Goal: Information Seeking & Learning: Learn about a topic

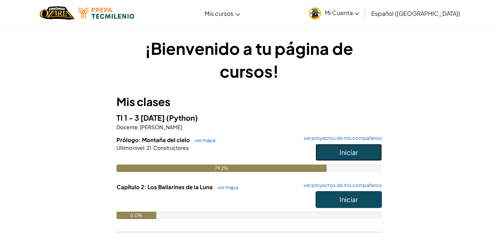
click at [335, 149] on button "Iniciar" at bounding box center [349, 152] width 66 height 17
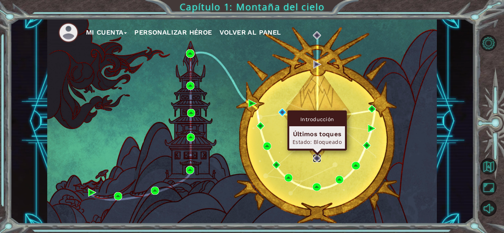
click at [316, 160] on img at bounding box center [317, 159] width 8 height 8
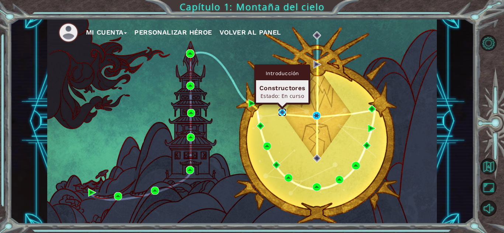
click at [283, 115] on img at bounding box center [282, 112] width 8 height 8
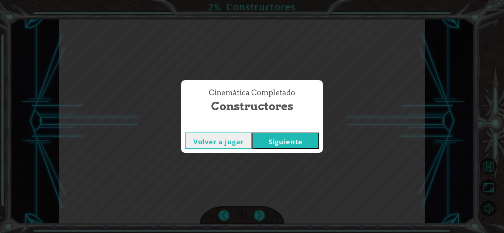
click at [271, 145] on font "Siguiente" at bounding box center [286, 142] width 34 height 9
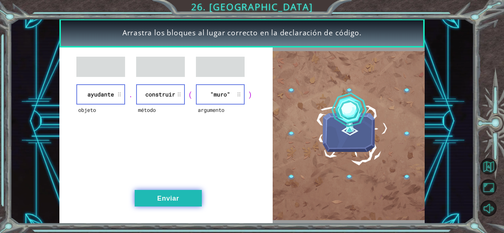
click at [180, 199] on button "Enviar" at bounding box center [168, 198] width 67 height 17
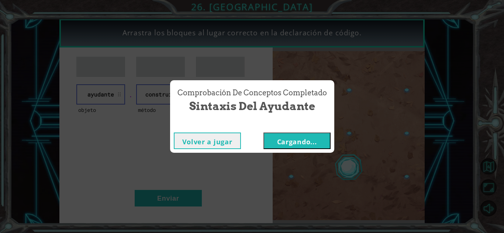
click at [285, 144] on font "Cargando..." at bounding box center [297, 142] width 40 height 9
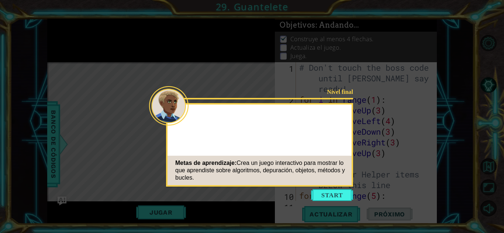
click at [332, 200] on button "Start" at bounding box center [332, 196] width 42 height 12
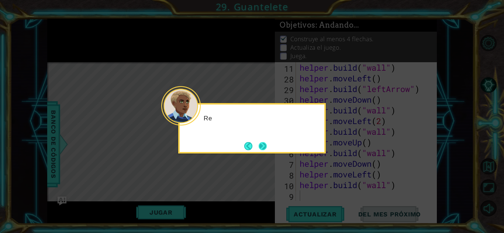
scroll to position [321, 0]
click at [267, 149] on button "Próximo" at bounding box center [263, 146] width 8 height 8
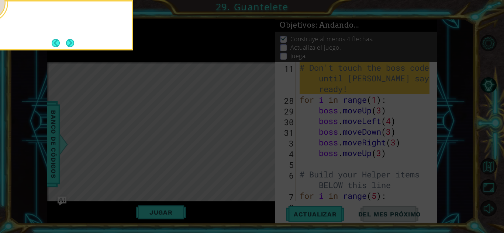
scroll to position [0, 0]
click at [74, 43] on button "Próximo" at bounding box center [70, 43] width 8 height 8
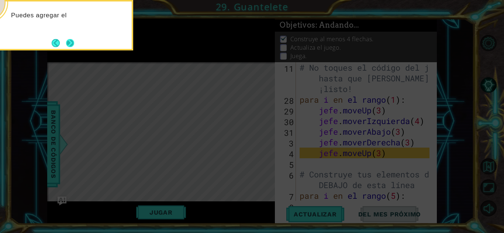
click at [69, 45] on button "Próximo" at bounding box center [70, 43] width 9 height 9
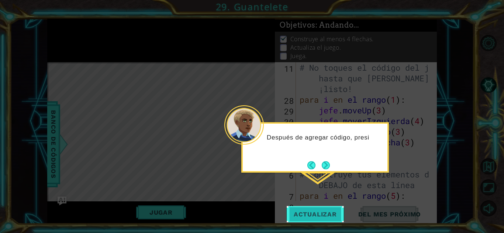
click at [315, 216] on font "Actualizar" at bounding box center [315, 214] width 43 height 7
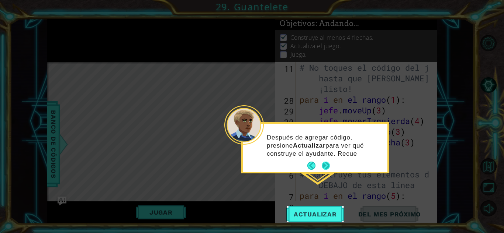
click at [326, 167] on button "Próximo" at bounding box center [325, 166] width 11 height 11
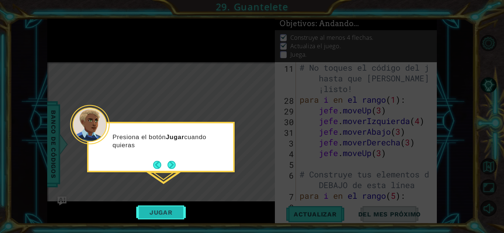
click at [166, 212] on font "Jugar" at bounding box center [160, 212] width 23 height 7
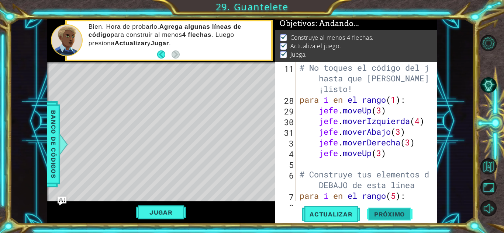
click at [400, 217] on span "Próximo" at bounding box center [390, 215] width 46 height 7
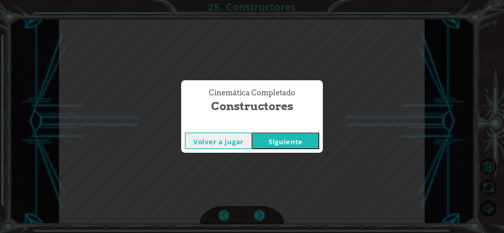
click at [284, 142] on font "Siguiente" at bounding box center [286, 142] width 34 height 9
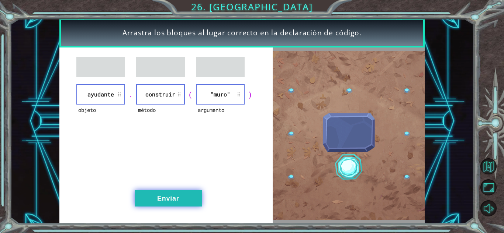
click at [164, 204] on button "Enviar" at bounding box center [168, 198] width 67 height 17
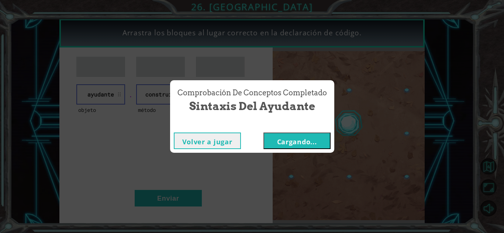
click at [290, 138] on font "Cargando..." at bounding box center [297, 142] width 40 height 9
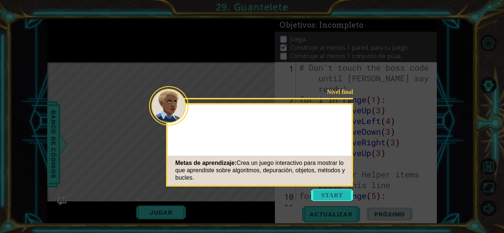
click at [323, 199] on button "Start" at bounding box center [332, 196] width 42 height 12
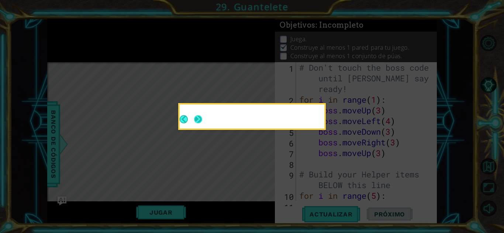
click at [198, 122] on button "Next" at bounding box center [198, 119] width 8 height 8
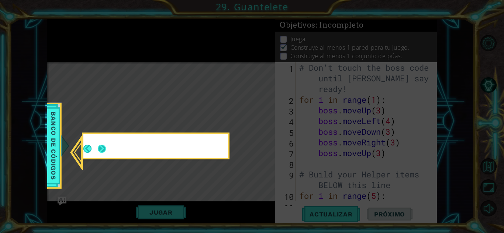
click at [104, 151] on button "Next" at bounding box center [101, 149] width 9 height 9
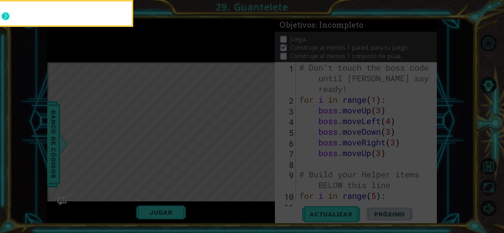
click at [6, 13] on button "Next" at bounding box center [5, 16] width 8 height 8
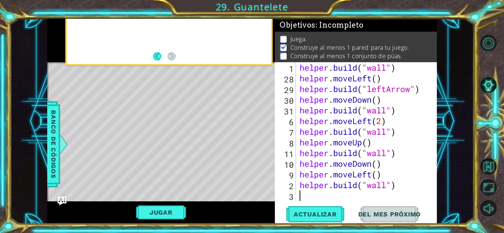
scroll to position [321, 0]
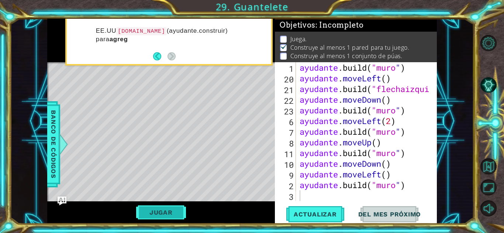
click at [167, 215] on font "Jugar" at bounding box center [160, 212] width 23 height 7
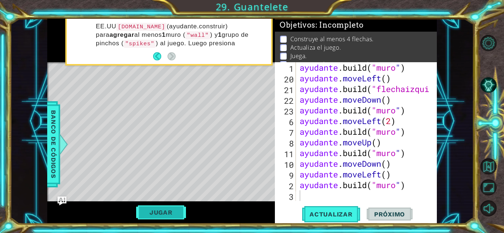
click at [167, 213] on font "Jugar" at bounding box center [160, 212] width 23 height 7
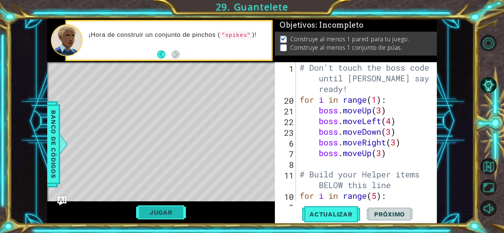
scroll to position [0, 0]
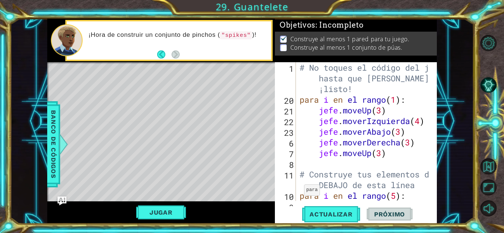
click at [384, 212] on span "Próximo" at bounding box center [390, 214] width 46 height 7
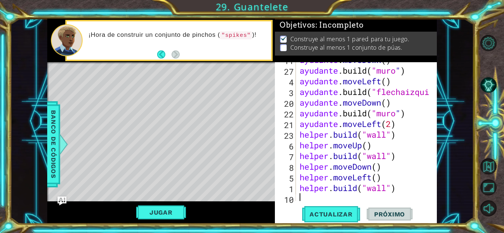
scroll to position [321, 0]
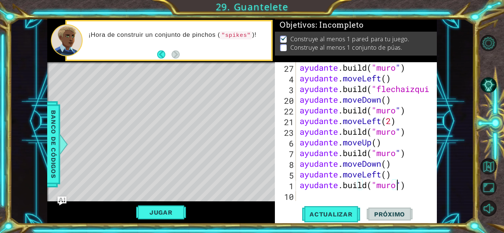
click at [409, 186] on div "ayudante .build ( "muro " ) ayudante . moveLeft ( ) ayudante .build ( "flechaiz…" at bounding box center [365, 142] width 135 height 160
click at [412, 186] on div "ayudante .build ( "muro " ) ayudante . moveLeft ( ) ayudante .build ( "flechaiz…" at bounding box center [365, 142] width 135 height 160
click at [410, 188] on div "ayudante .build ( "muro " ) ayudante . moveLeft ( ) ayudante .build ( "flechaiz…" at bounding box center [365, 142] width 135 height 160
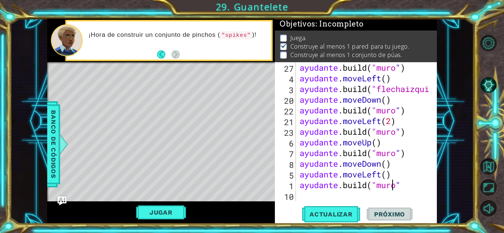
scroll to position [1, 0]
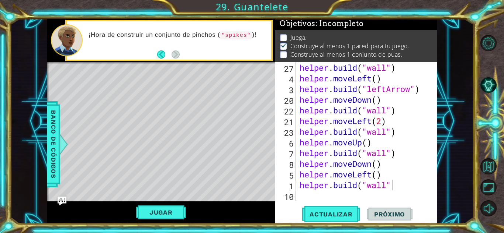
click at [391, 189] on div "helper . build ( "wall" ) helper . moveLeft ( ) helper . build ( "leftArrow" ) …" at bounding box center [365, 142] width 135 height 160
click at [386, 187] on div "helper . build ( "wall" ) helper . moveLeft ( ) helper . build ( "leftArrow" ) …" at bounding box center [365, 142] width 135 height 160
type textarea "[DOMAIN_NAME]("spikes")"
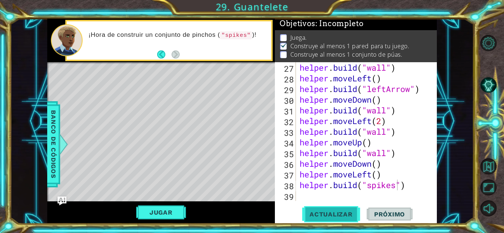
click at [342, 214] on span "Actualizar" at bounding box center [331, 214] width 58 height 7
click at [149, 211] on button "Jugar" at bounding box center [161, 213] width 50 height 14
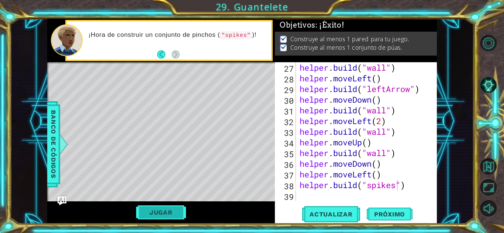
scroll to position [3, 0]
click at [400, 216] on span "Próximo" at bounding box center [390, 215] width 46 height 7
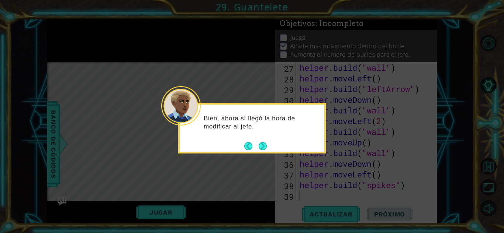
scroll to position [321, 0]
click at [261, 153] on div "Bien, ahora sí llegó la hora de modificar al jefe." at bounding box center [252, 128] width 148 height 51
click at [262, 145] on button "Next" at bounding box center [263, 146] width 8 height 8
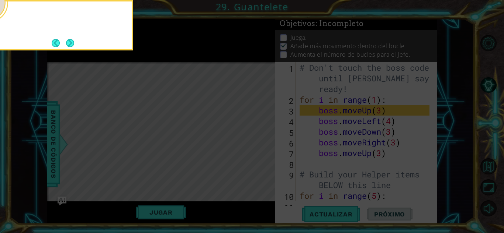
scroll to position [0, 0]
click at [69, 42] on button "Next" at bounding box center [70, 42] width 11 height 11
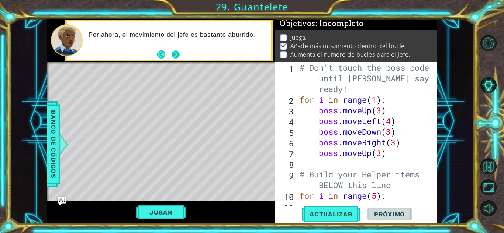
click at [176, 56] on button "Next" at bounding box center [176, 55] width 10 height 10
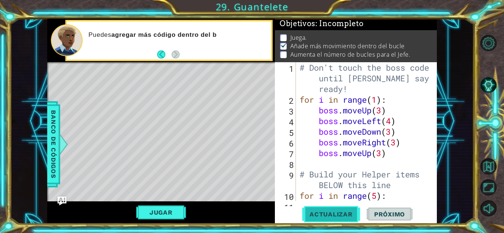
click at [341, 214] on span "Actualizar" at bounding box center [331, 214] width 58 height 7
click at [334, 209] on button "Actualizar" at bounding box center [331, 215] width 58 height 16
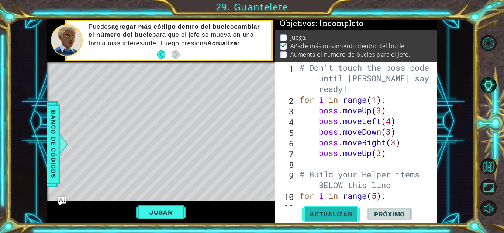
scroll to position [6, 0]
click at [334, 210] on button "Actualizar" at bounding box center [331, 215] width 58 height 16
click at [376, 99] on div "# Don't touch the boss code until [PERSON_NAME] says you're ready! for i in ran…" at bounding box center [365, 153] width 135 height 182
type textarea "for i in range(4):"
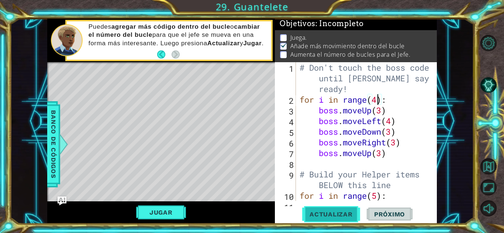
click at [333, 215] on span "Actualizar" at bounding box center [331, 214] width 58 height 7
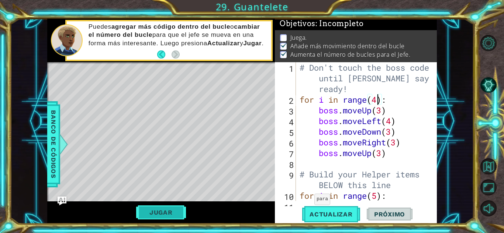
click at [160, 211] on button "Jugar" at bounding box center [161, 213] width 50 height 14
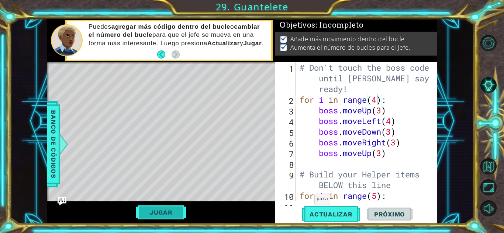
scroll to position [3, 0]
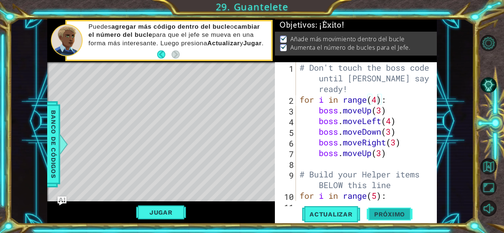
click at [382, 214] on span "Próximo" at bounding box center [390, 215] width 46 height 7
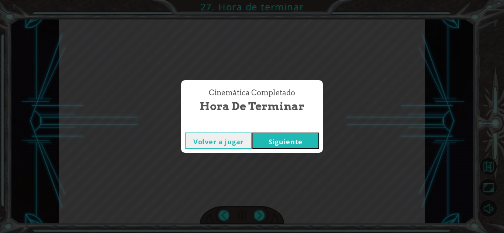
click at [281, 134] on button "Siguiente" at bounding box center [285, 141] width 67 height 17
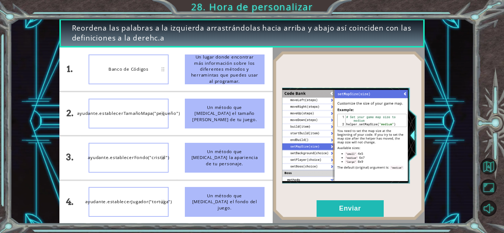
click at [149, 207] on div "ayudante.establecerJugador("tortuga")" at bounding box center [129, 202] width 80 height 30
click at [346, 205] on button "Enviar" at bounding box center [349, 209] width 67 height 17
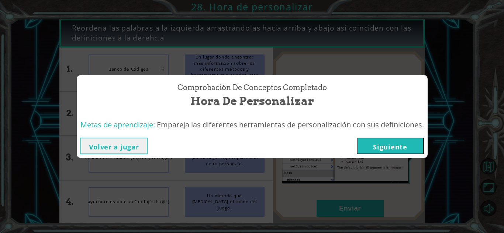
click at [388, 144] on button "Siguiente" at bounding box center [390, 146] width 67 height 17
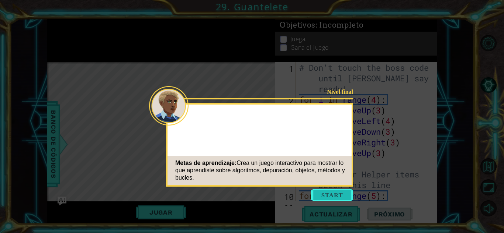
click at [335, 200] on button "Start" at bounding box center [332, 196] width 42 height 12
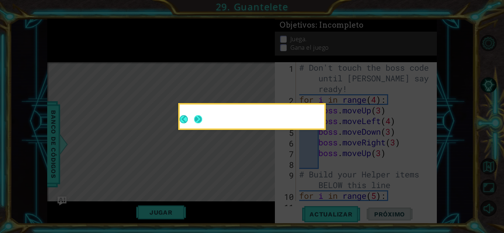
click at [197, 116] on button "Next" at bounding box center [198, 119] width 8 height 8
click at [197, 116] on button "Next" at bounding box center [198, 119] width 11 height 11
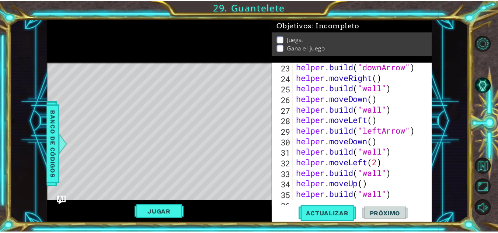
scroll to position [259, 0]
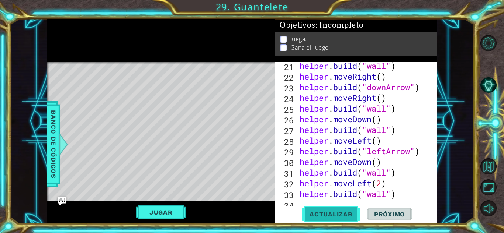
click at [323, 216] on span "Actualizar" at bounding box center [331, 214] width 58 height 7
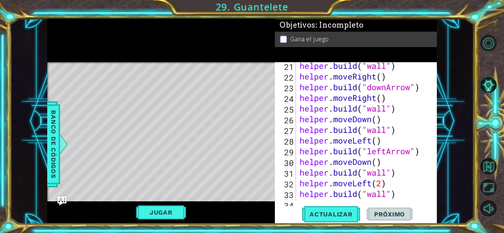
click at [170, 205] on div "Jugar" at bounding box center [161, 213] width 228 height 22
click at [167, 209] on button "Jugar" at bounding box center [161, 213] width 50 height 14
click at [395, 206] on div "21 22 23 24 25 26 27 28 29 30 31 32 33 34 35 helper . build ( "wall" ) helper .…" at bounding box center [356, 143] width 162 height 162
click at [393, 211] on span "Próximo" at bounding box center [390, 214] width 46 height 7
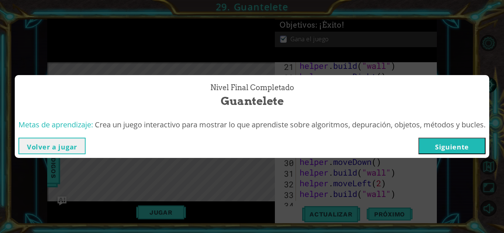
click at [447, 147] on button "Siguiente" at bounding box center [451, 146] width 67 height 17
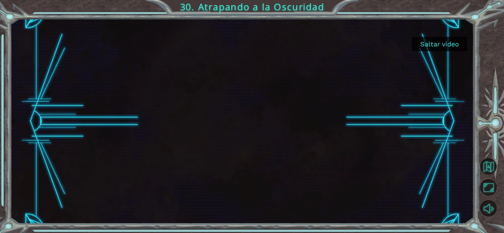
click at [448, 44] on button "Saltar video" at bounding box center [439, 44] width 55 height 14
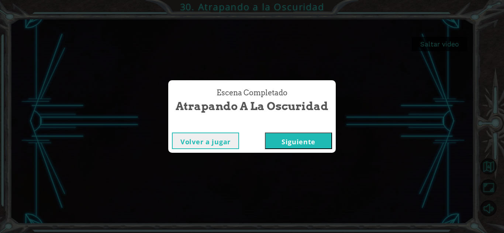
click at [292, 139] on button "Siguiente" at bounding box center [298, 141] width 67 height 17
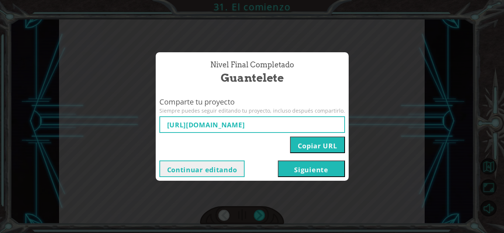
type input "[URL][DOMAIN_NAME]"
click at [297, 167] on button "Siguiente" at bounding box center [311, 169] width 67 height 17
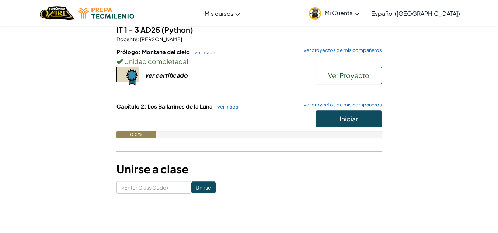
scroll to position [89, 0]
click at [334, 118] on button "Iniciar" at bounding box center [349, 118] width 66 height 17
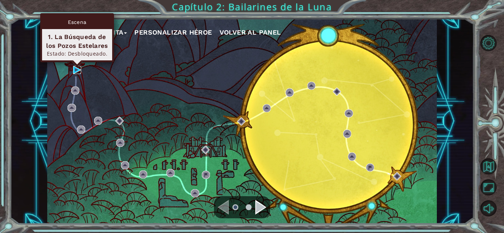
click at [77, 68] on img at bounding box center [77, 70] width 8 height 8
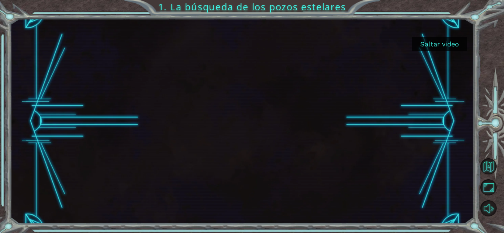
click at [453, 46] on button "Saltar video" at bounding box center [439, 44] width 55 height 14
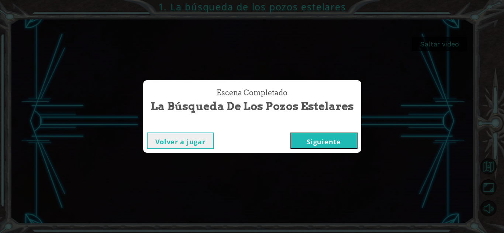
click at [334, 143] on button "Siguiente" at bounding box center [323, 141] width 67 height 17
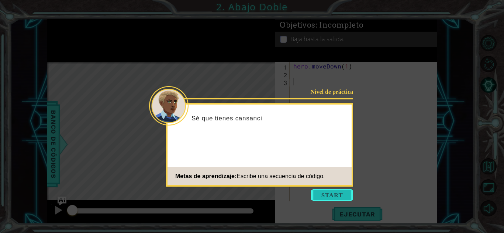
click at [330, 194] on button "Start" at bounding box center [332, 196] width 42 height 12
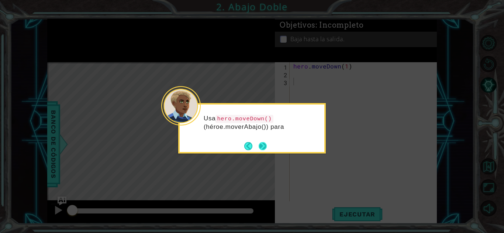
click at [262, 149] on button "Next" at bounding box center [263, 146] width 8 height 8
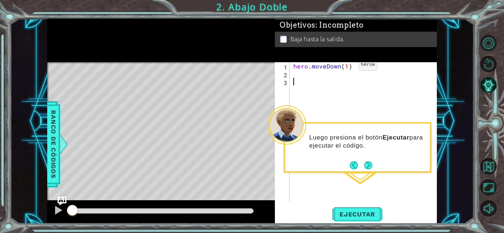
click at [345, 67] on div "hero . moveDown ( 1 )" at bounding box center [365, 139] width 147 height 155
type textarea "hero.moveDown(2)"
click at [355, 213] on span "Ejecutar" at bounding box center [357, 214] width 51 height 7
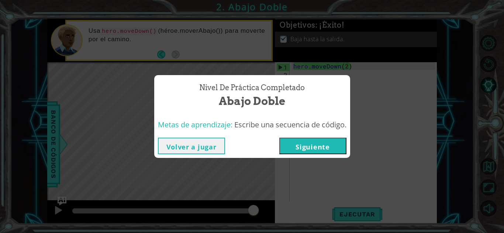
click at [311, 146] on button "Siguiente" at bounding box center [312, 146] width 67 height 17
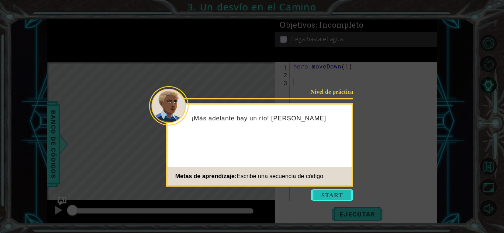
click at [330, 191] on button "Start" at bounding box center [332, 196] width 42 height 12
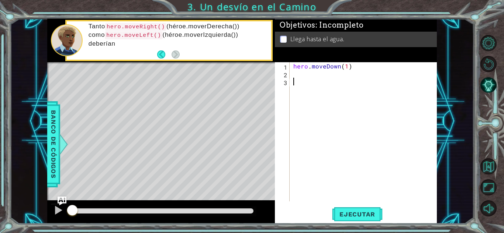
click at [297, 71] on div "hero . moveDown ( 1 )" at bounding box center [365, 139] width 147 height 155
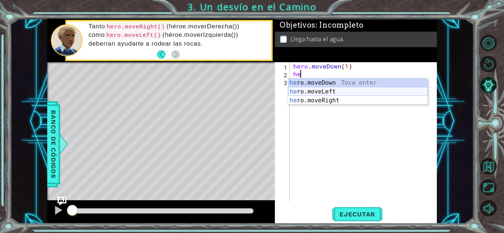
click at [310, 93] on div "he ro.moveDown Toca enter he ro.moveLeft Toca enter he ro.moveRight Toca enter" at bounding box center [357, 101] width 139 height 44
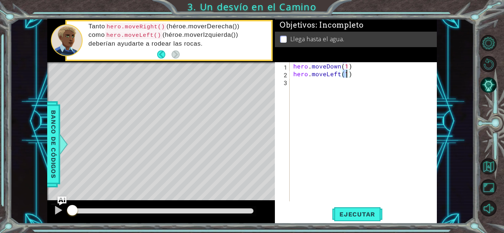
click at [304, 90] on div "hero . moveDown ( 1 ) hero . moveLeft ( 1 )" at bounding box center [365, 139] width 147 height 155
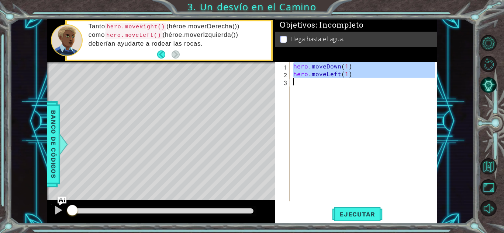
type textarea "hero.moveLeft(1)"
click at [304, 90] on div "hero . moveDown ( 1 ) hero . moveLeft ( 1 )" at bounding box center [363, 131] width 143 height 139
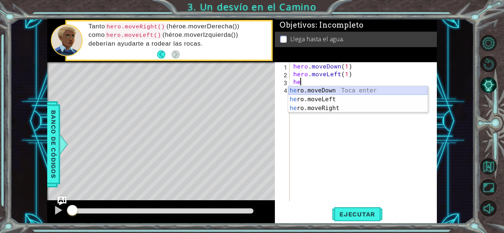
click at [305, 90] on div "he ro.moveDown Toca enter he ro.moveLeft Toca enter he ro.moveRight Toca enter" at bounding box center [357, 108] width 139 height 44
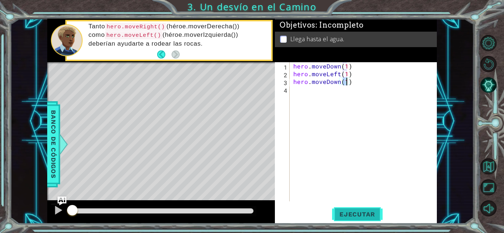
type textarea "hero.moveDown(1)"
click at [361, 215] on span "Ejecutar" at bounding box center [357, 214] width 51 height 7
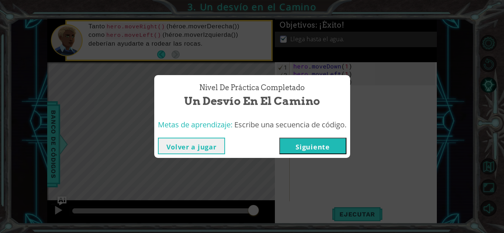
click at [328, 148] on button "Siguiente" at bounding box center [312, 146] width 67 height 17
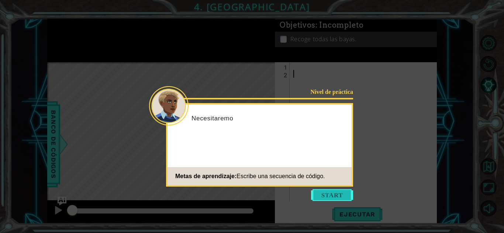
click at [328, 201] on button "Start" at bounding box center [332, 196] width 42 height 12
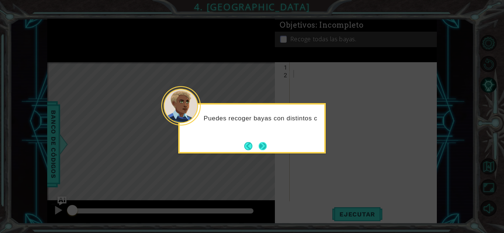
click at [262, 147] on button "Next" at bounding box center [263, 146] width 8 height 8
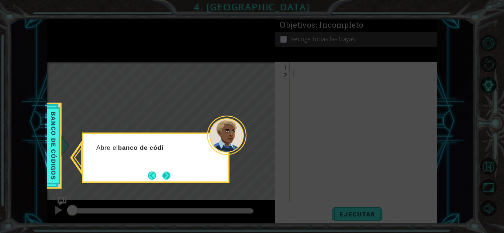
click at [163, 180] on button "Next" at bounding box center [166, 176] width 8 height 8
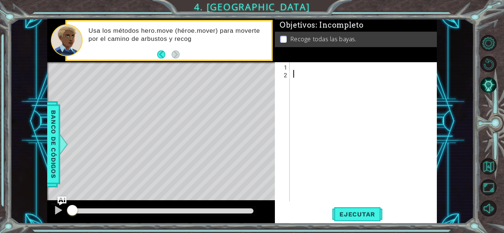
click at [294, 66] on div at bounding box center [365, 139] width 147 height 155
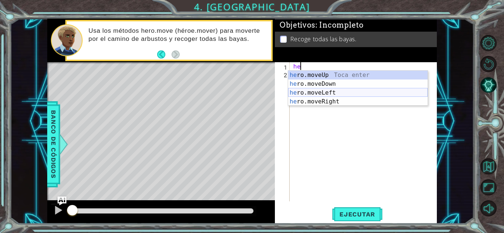
click at [322, 91] on div "he ro.moveUp Toca enter he ro.moveDown Toca enter he ro.moveLeft Toca enter he …" at bounding box center [357, 97] width 139 height 53
type textarea "hero.moveLeft(1)"
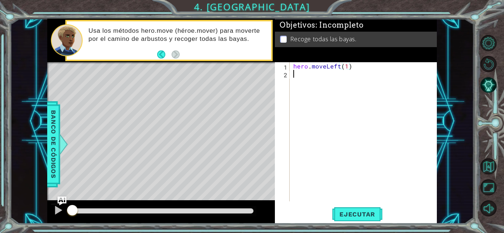
click at [296, 79] on div "hero . moveLeft ( 1 )" at bounding box center [365, 139] width 147 height 155
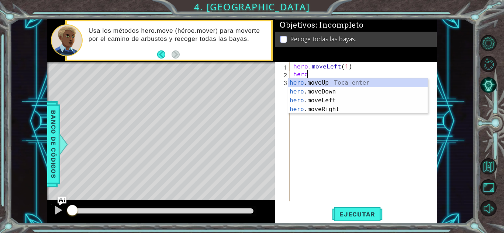
scroll to position [0, 1]
type textarea "hero.mover"
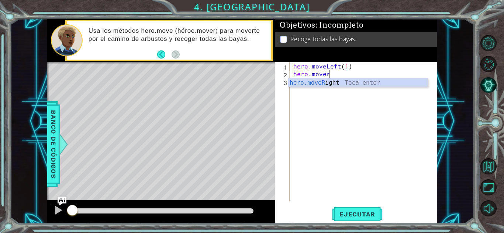
click at [336, 107] on div "hero . moveLeft ( 1 ) hero . mover" at bounding box center [365, 139] width 147 height 155
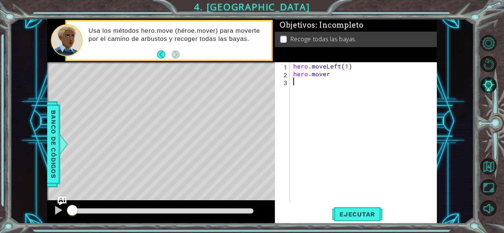
click at [329, 79] on div "hero . moveLeft ( 1 ) hero . mover" at bounding box center [365, 139] width 147 height 155
click at [328, 72] on div "hero . moveLeft ( 1 ) hero . mover" at bounding box center [365, 139] width 147 height 155
click at [292, 76] on div "hero . moveLeft ( 1 ) hero . mover )" at bounding box center [365, 139] width 147 height 155
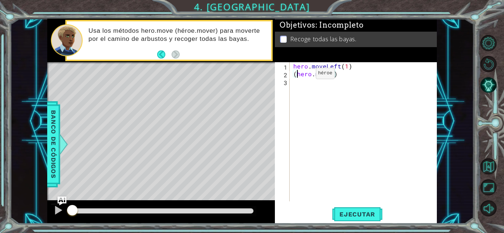
click at [303, 75] on div "hero . moveLeft ( 1 ) ( hero . mover )" at bounding box center [365, 139] width 147 height 155
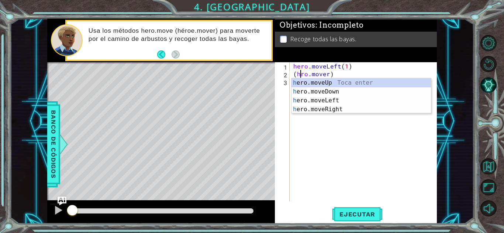
scroll to position [0, 0]
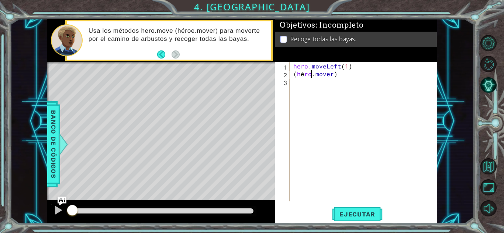
click at [310, 76] on div "hero . moveLeft ( 1 ) ( h é ro . mover )" at bounding box center [365, 139] width 147 height 155
type textarea "(héroe.mover)"
click at [292, 79] on div "hero . moveLeft ( 1 ) ( h [PERSON_NAME] . mover )" at bounding box center [365, 139] width 147 height 155
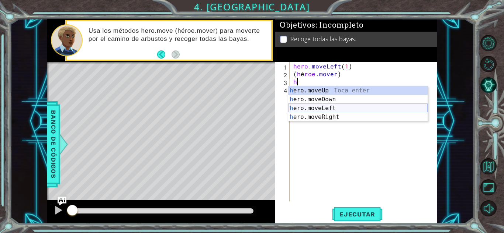
click at [312, 110] on div "h ero.moveUp Toca enter h ero.moveDown Toca enter h ero.moveLeft Toca enter h e…" at bounding box center [357, 112] width 139 height 53
type textarea "hero.moveLeft(1)"
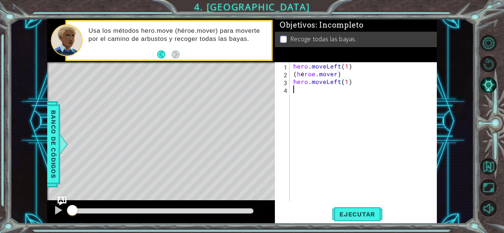
click at [297, 99] on div "hero . moveLeft ( 1 ) ( h [PERSON_NAME] . mover ) hero . moveLeft ( 1 )" at bounding box center [365, 139] width 147 height 155
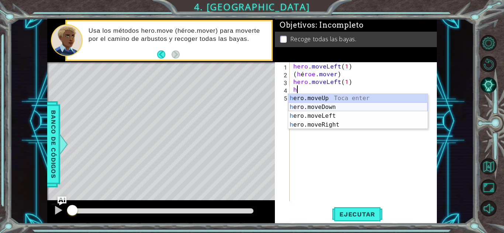
click at [312, 108] on div "h ero.moveUp Toca enter h ero.moveDown Toca enter h ero.moveLeft Toca enter h e…" at bounding box center [357, 120] width 139 height 53
type textarea "hero.moveDown(1)"
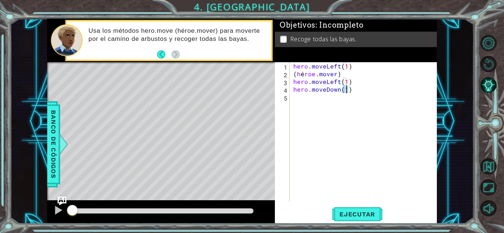
click at [299, 103] on div "hero . moveLeft ( 1 ) ( h [PERSON_NAME] . mover ) hero . moveLeft ( 1 ) hero . …" at bounding box center [365, 139] width 147 height 155
click at [350, 216] on span "Ejecutar" at bounding box center [357, 214] width 51 height 7
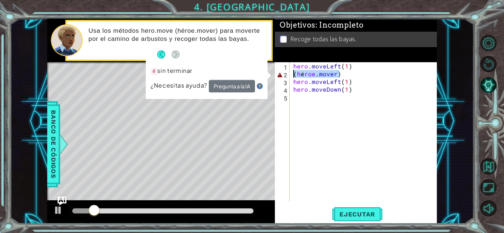
drag, startPoint x: 339, startPoint y: 73, endPoint x: 291, endPoint y: 73, distance: 47.9
click at [291, 73] on div "1 2 3 4 5 hero . moveLeft ( 1 ) ( h [PERSON_NAME] . mover ) hero . moveLeft ( 1…" at bounding box center [355, 131] width 160 height 139
type textarea "(héroe.mover)"
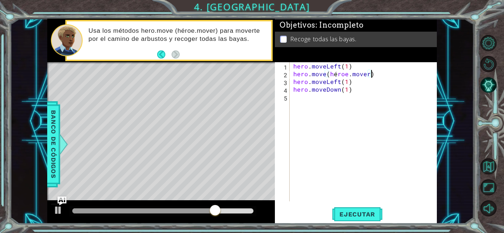
scroll to position [0, 4]
click at [345, 221] on button "Ejecutar" at bounding box center [357, 215] width 51 height 16
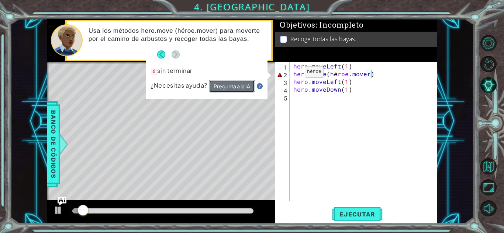
click at [231, 88] on button "Pregunta a la IA" at bounding box center [232, 86] width 46 height 13
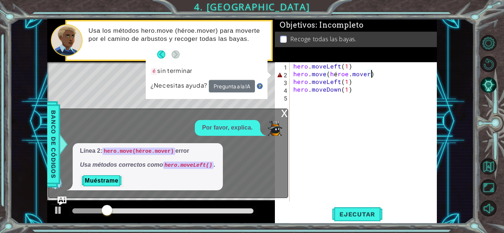
click at [333, 74] on div "hero . moveLeft ( 1 ) hero . move ( h [PERSON_NAME] . mover ) hero . moveLeft (…" at bounding box center [365, 139] width 147 height 155
click at [335, 75] on div "hero . moveLeft ( 1 ) hero . move ( h [PERSON_NAME] . mover ) hero . moveLeft (…" at bounding box center [365, 139] width 147 height 155
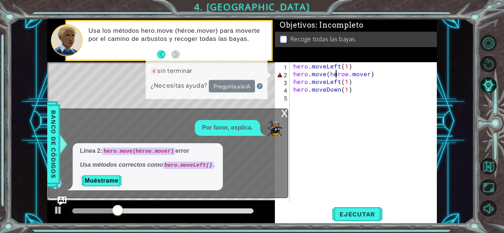
scroll to position [0, 3]
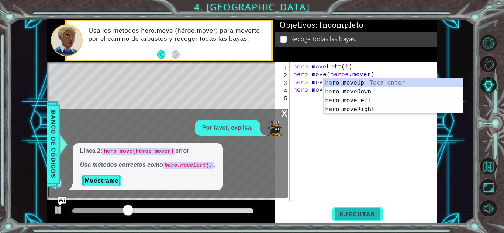
type textarea "hero.move(heroe.mover)"
click at [345, 221] on button "Ejecutar" at bounding box center [357, 215] width 51 height 16
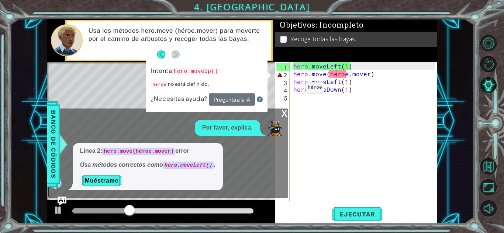
click at [284, 114] on div "x" at bounding box center [284, 112] width 7 height 7
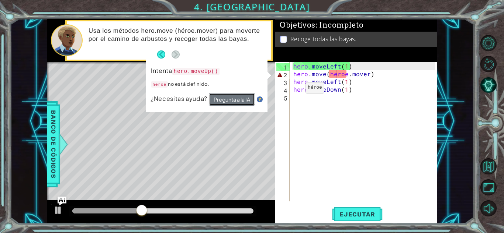
click at [231, 97] on button "Pregunta a la IA" at bounding box center [232, 99] width 46 height 13
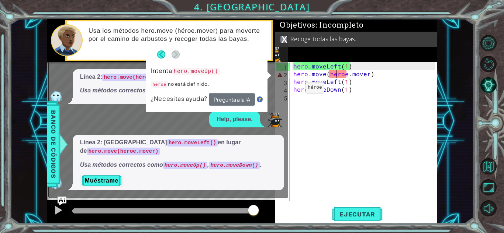
click at [284, 42] on div "x" at bounding box center [284, 38] width 7 height 7
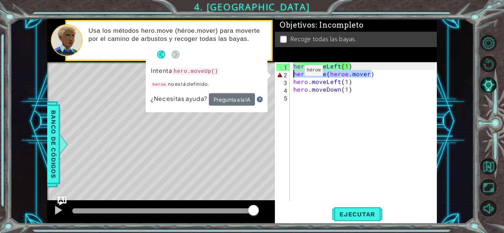
drag, startPoint x: 372, startPoint y: 74, endPoint x: 287, endPoint y: 72, distance: 84.9
click at [287, 72] on div "hero.move(heroe.mover) 1 2 3 4 5 hero . moveLeft ( 1 ) hero . move ( heroe . mo…" at bounding box center [355, 131] width 160 height 139
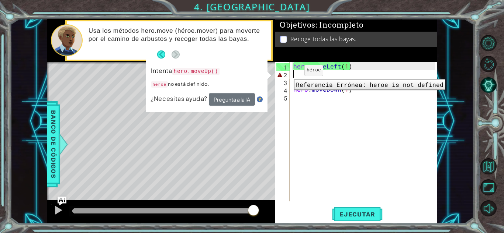
scroll to position [0, 0]
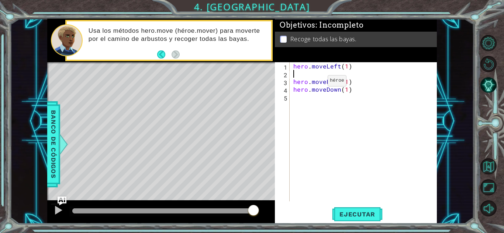
type textarea "hero.moveLeft(1)"
drag, startPoint x: 349, startPoint y: 75, endPoint x: 291, endPoint y: 75, distance: 57.9
click at [291, 75] on div "hero.moveLeft(1) 1 2 3 4 hero . moveLeft ( 1 ) hero . moveLeft ( 1 ) hero . mov…" at bounding box center [355, 131] width 160 height 139
click at [346, 67] on div "hero . moveLeft ( 1 ) hero . moveDown ( 1 )" at bounding box center [365, 139] width 147 height 155
type textarea "hero.moveLeft(1)"
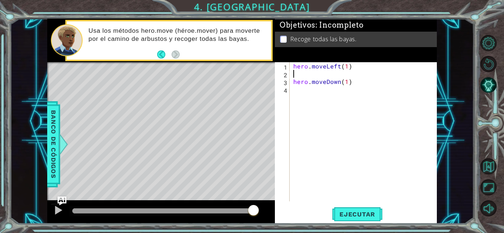
click at [297, 73] on div "hero . moveLeft ( 1 ) hero . moveDown ( 1 )" at bounding box center [365, 139] width 147 height 155
click at [345, 65] on div "hero . moveLeft ( 1 ) hero . moveDown ( 1 )" at bounding box center [365, 139] width 147 height 155
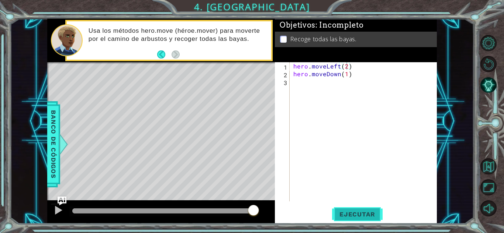
click at [351, 216] on span "Ejecutar" at bounding box center [357, 214] width 51 height 7
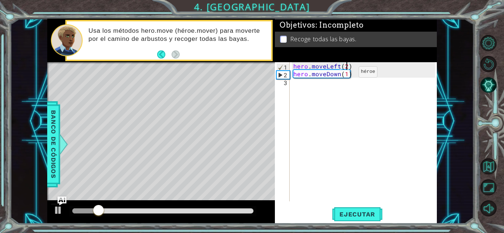
click at [346, 74] on div "hero . moveLeft ( 2 ) hero . moveDown ( 1 )" at bounding box center [365, 139] width 147 height 155
type textarea "hero.moveDown(2)"
click at [306, 87] on div "hero . moveLeft ( 2 ) hero . moveDown ( 2 )" at bounding box center [365, 139] width 147 height 155
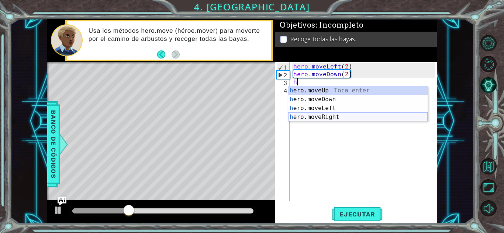
click at [311, 117] on div "h ero.moveUp Toca enter h ero.moveDown Toca enter h ero.moveLeft Toca enter h e…" at bounding box center [357, 112] width 139 height 53
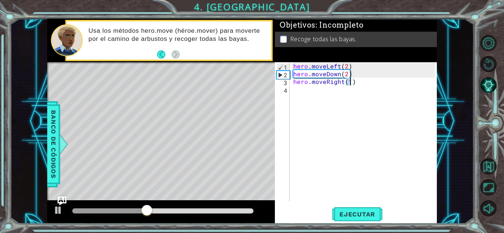
type textarea "hero.moveRight(2)"
click at [309, 90] on div "hero . moveLeft ( 2 ) hero . moveDown ( 2 ) hero . moveRight ( 2 )" at bounding box center [365, 139] width 147 height 155
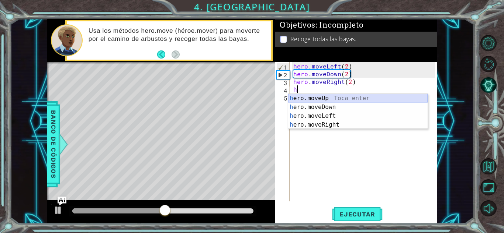
click at [309, 98] on div "h ero.moveUp Toca enter h ero.moveDown Toca enter h ero.moveLeft Toca enter h e…" at bounding box center [357, 120] width 139 height 53
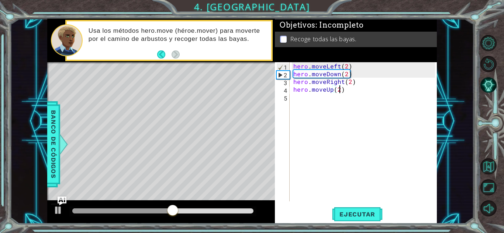
scroll to position [0, 3]
type textarea "hero.moveUp(2)"
click at [356, 216] on span "Ejecutar" at bounding box center [357, 214] width 51 height 7
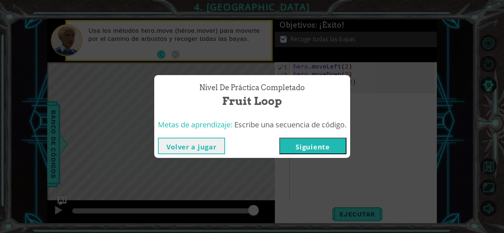
click at [311, 150] on button "Siguiente" at bounding box center [312, 146] width 67 height 17
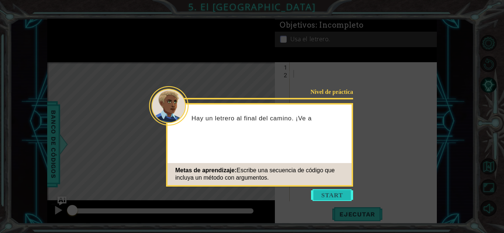
click at [327, 194] on button "Start" at bounding box center [332, 196] width 42 height 12
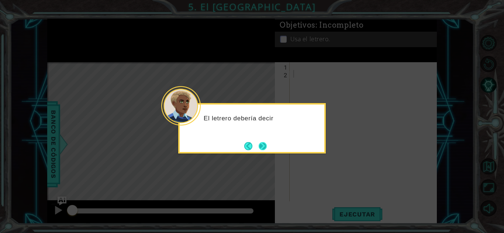
click at [263, 150] on button "Next" at bounding box center [262, 146] width 9 height 9
click at [263, 150] on button "Next" at bounding box center [263, 146] width 8 height 8
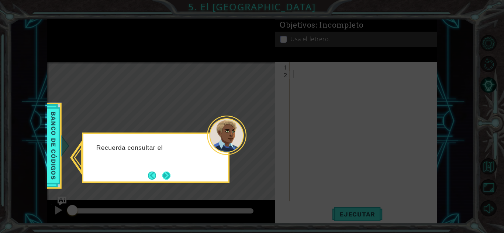
click at [171, 178] on button "Next" at bounding box center [166, 175] width 9 height 9
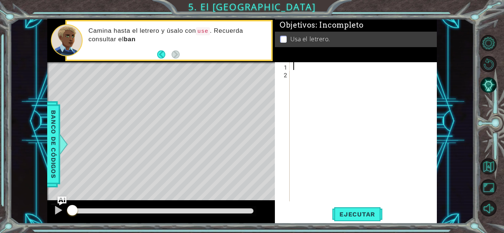
click at [301, 66] on div at bounding box center [365, 139] width 147 height 155
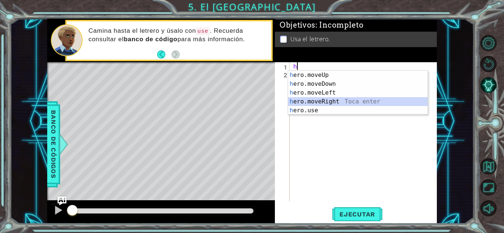
click at [304, 100] on div "h ero.moveUp Toca enter h ero.moveDown Toca enter h ero.moveLeft Toca enter h e…" at bounding box center [357, 102] width 139 height 62
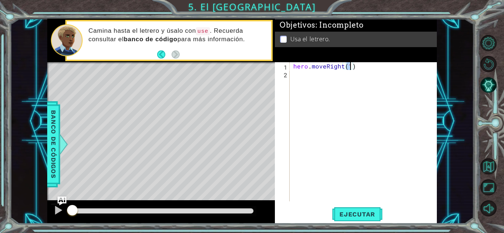
scroll to position [0, 3]
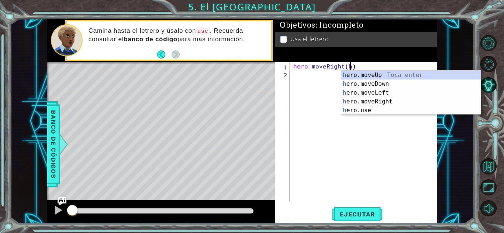
type textarea "hero.moveRight()"
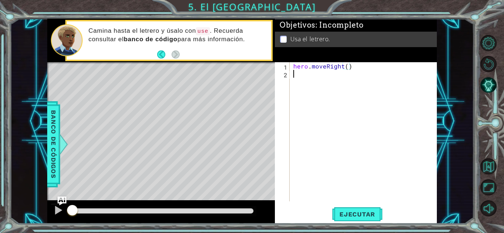
click at [303, 75] on div "hero . moveRight ( )" at bounding box center [365, 139] width 147 height 155
click at [346, 68] on div "hero . moveRight ( )" at bounding box center [365, 139] width 147 height 155
type textarea "hero.moveRight(1)"
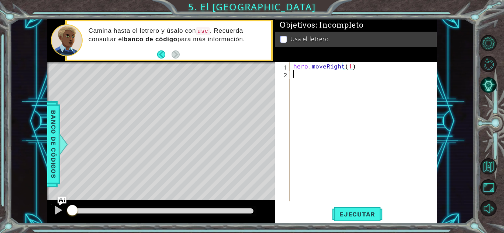
click at [299, 76] on div "hero . moveRight ( 1 )" at bounding box center [365, 139] width 147 height 155
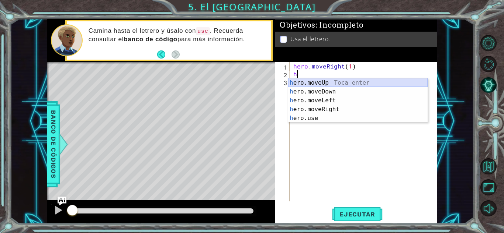
click at [305, 82] on div "h ero.moveUp Toca enter h ero.moveDown Toca enter h ero.moveLeft Toca enter h e…" at bounding box center [357, 110] width 139 height 62
type textarea "hero.moveUp(1)"
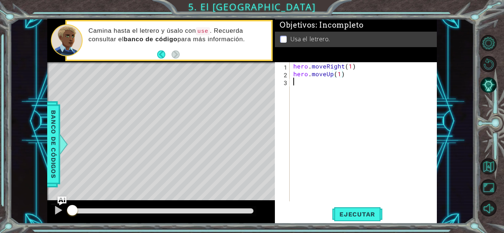
click at [296, 87] on div "hero . moveRight ( 1 ) hero . moveUp ( 1 )" at bounding box center [365, 139] width 147 height 155
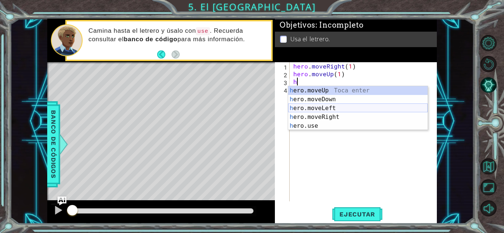
click at [308, 107] on div "h ero.moveUp Toca enter h ero.moveDown Toca enter h ero.moveLeft Toca enter h e…" at bounding box center [357, 117] width 139 height 62
type textarea "hero.moveLeft(1)"
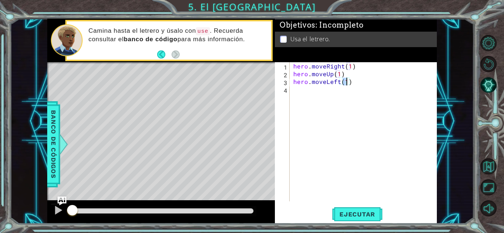
click at [295, 92] on div "hero . moveRight ( 1 ) hero . moveUp ( 1 ) hero . moveLeft ( 1 )" at bounding box center [365, 139] width 147 height 155
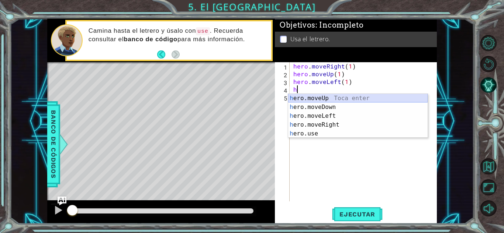
click at [306, 94] on div "h ero.moveUp Toca enter h ero.moveDown Toca enter h ero.moveLeft Toca enter h e…" at bounding box center [357, 125] width 139 height 62
type textarea "hero.moveUp(1)"
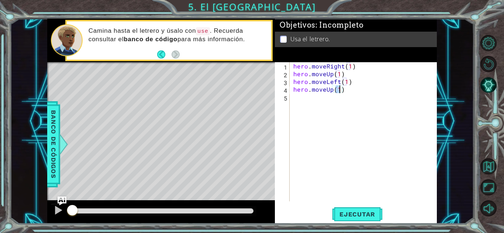
click at [299, 101] on div "hero . moveRight ( 1 ) hero . moveUp ( 1 ) hero . moveLeft ( 1 ) hero . moveUp …" at bounding box center [365, 139] width 147 height 155
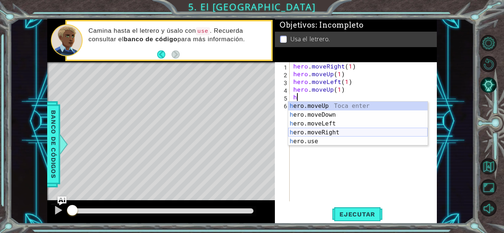
click at [316, 134] on div "h ero.moveUp Toca enter h ero.moveDown Toca enter h ero.moveLeft Toca enter h e…" at bounding box center [357, 133] width 139 height 62
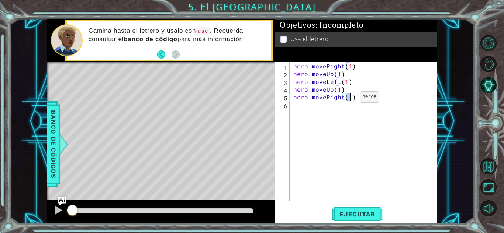
type textarea "hero.moveRight(2)"
click at [297, 102] on div "hero . moveRight ( 1 ) hero . moveUp ( 1 ) hero . moveLeft ( 1 ) hero . moveUp …" at bounding box center [365, 139] width 147 height 155
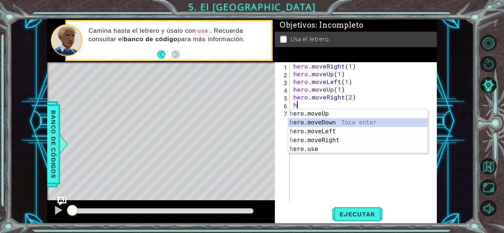
click at [311, 121] on div "h ero.moveUp Toca enter h ero.moveDown Toca enter h ero.moveLeft Toca enter h e…" at bounding box center [357, 141] width 139 height 62
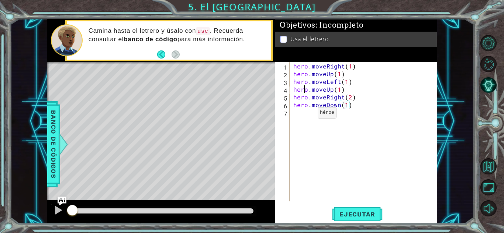
click at [305, 115] on div "hero . moveRight ( 1 ) hero . moveUp ( 1 ) hero . moveLeft ( 1 ) hero . moveUp …" at bounding box center [365, 139] width 147 height 155
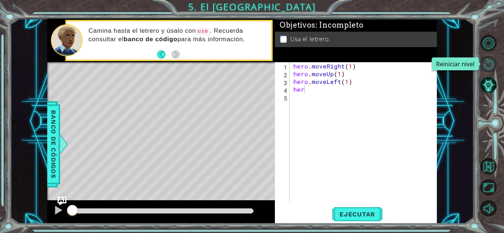
click at [485, 67] on button "Reiniciar nivel" at bounding box center [488, 64] width 16 height 16
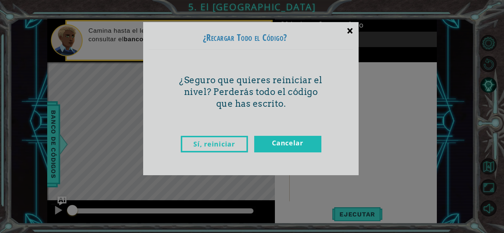
click at [350, 26] on div "×" at bounding box center [349, 30] width 17 height 21
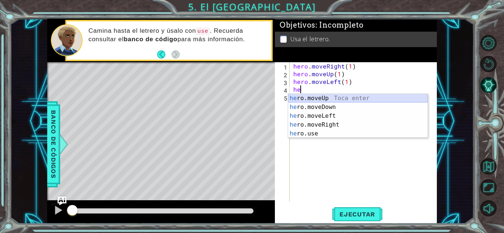
click at [315, 101] on div "he ro.moveUp Toca enter he ro.moveDown Toca enter he ro.moveLeft Toca enter he …" at bounding box center [357, 125] width 139 height 62
type textarea "hero.moveUp(1)"
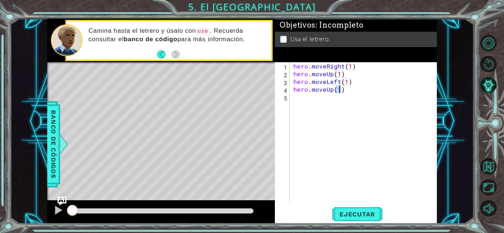
click at [299, 101] on div "hero . moveRight ( 1 ) hero . moveUp ( 1 ) hero . moveLeft ( 1 ) hero . moveUp …" at bounding box center [365, 139] width 147 height 155
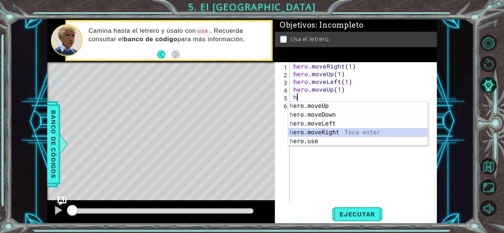
click at [321, 130] on div "h ero.moveUp Toca enter h ero.moveDown Toca enter h ero.moveLeft Toca enter h e…" at bounding box center [357, 133] width 139 height 62
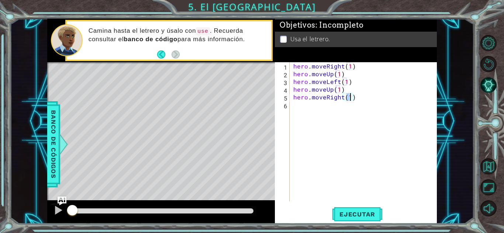
click at [351, 100] on div "hero . moveRight ( 1 ) hero . moveUp ( 1 ) hero . moveLeft ( 1 ) hero . moveUp …" at bounding box center [363, 131] width 143 height 139
type textarea "hero.moveRight(2)"
click at [304, 104] on div "hero . moveRight ( 1 ) hero . moveUp ( 1 ) hero . moveLeft ( 1 ) hero . moveUp …" at bounding box center [365, 139] width 147 height 155
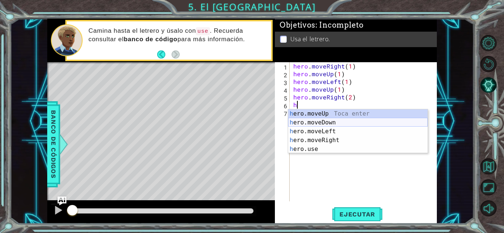
click at [309, 123] on div "h ero.moveUp Toca enter h ero.moveDown Toca enter h ero.moveLeft Toca enter h e…" at bounding box center [357, 141] width 139 height 62
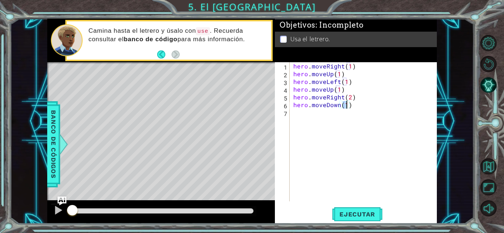
click at [298, 115] on div "hero . moveRight ( 1 ) hero . moveUp ( 1 ) hero . moveLeft ( 1 ) hero . moveUp …" at bounding box center [365, 139] width 147 height 155
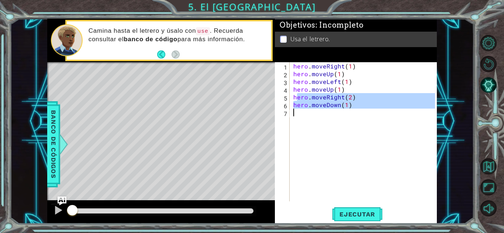
type textarea "hero.moveDown(1)"
click at [298, 115] on div "hero . moveRight ( 1 ) hero . moveUp ( 1 ) hero . moveLeft ( 1 ) hero . moveUp …" at bounding box center [363, 131] width 143 height 139
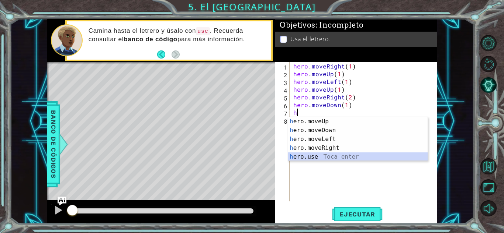
click at [314, 156] on div "h ero.moveUp Toca enter h ero.moveDown Toca enter h ero.moveLeft Toca enter h e…" at bounding box center [357, 148] width 139 height 62
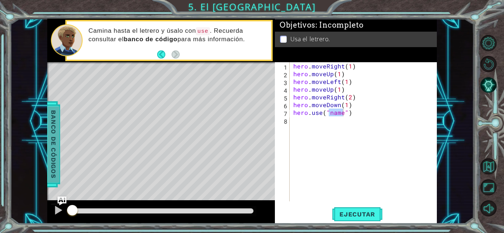
click at [54, 152] on span "Banco de códigos" at bounding box center [54, 144] width 12 height 76
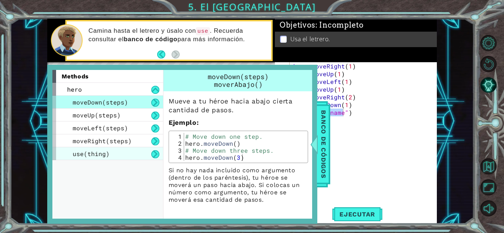
click at [114, 158] on div "use(thing)" at bounding box center [107, 154] width 111 height 13
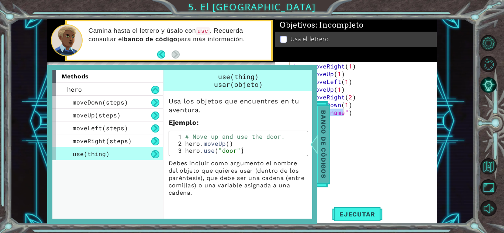
click at [325, 142] on span "Banco de códigos" at bounding box center [324, 144] width 12 height 76
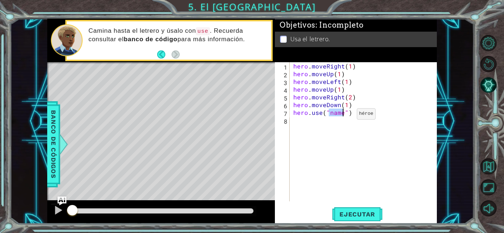
click at [344, 116] on div "hero . moveRight ( 1 ) hero . moveUp ( 1 ) hero . moveLeft ( 1 ) hero . moveUp …" at bounding box center [363, 131] width 143 height 139
click at [359, 212] on span "Ejecutar" at bounding box center [357, 214] width 51 height 7
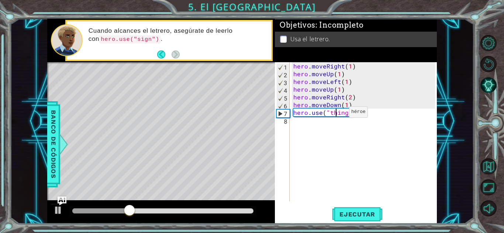
click at [336, 114] on div "hero . moveRight ( 1 ) hero . moveUp ( 1 ) hero . moveLeft ( 1 ) hero . moveUp …" at bounding box center [365, 139] width 147 height 155
click at [339, 114] on div "hero . moveRight ( 1 ) hero . moveUp ( 1 ) hero . moveLeft ( 1 ) hero . moveUp …" at bounding box center [365, 139] width 147 height 155
click at [340, 114] on div "hero . moveRight ( 1 ) hero . moveUp ( 1 ) hero . moveLeft ( 1 ) hero . moveUp …" at bounding box center [365, 139] width 147 height 155
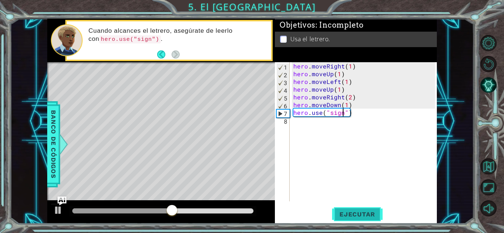
type textarea "hero.use("sign")"
click at [353, 218] on span "Ejecutar" at bounding box center [357, 214] width 51 height 7
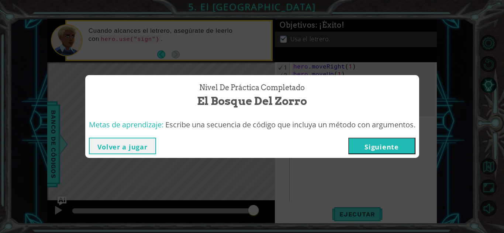
click at [396, 141] on button "Siguiente" at bounding box center [381, 146] width 67 height 17
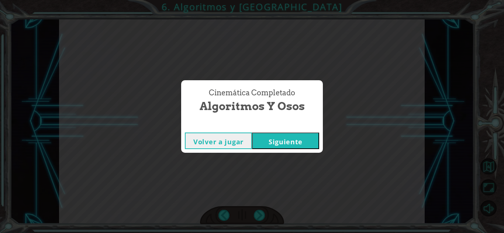
click at [285, 143] on button "Siguiente" at bounding box center [285, 141] width 67 height 17
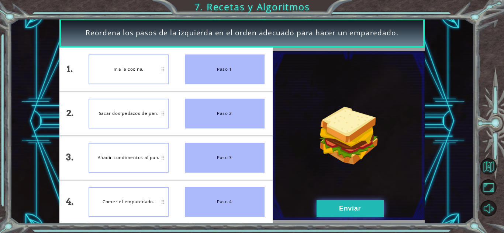
click at [336, 208] on button "Enviar" at bounding box center [349, 209] width 67 height 17
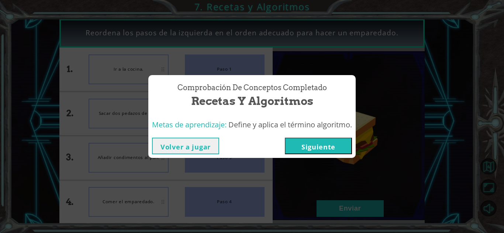
click at [321, 142] on button "Siguiente" at bounding box center [318, 146] width 67 height 17
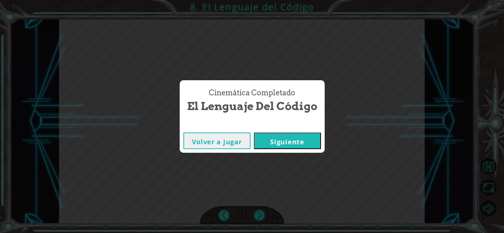
click at [314, 135] on button "Siguiente" at bounding box center [287, 141] width 67 height 17
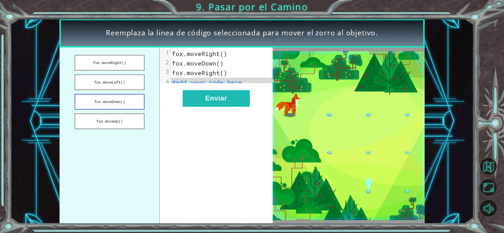
click at [97, 104] on button "fox.moveDown()" at bounding box center [110, 102] width 70 height 16
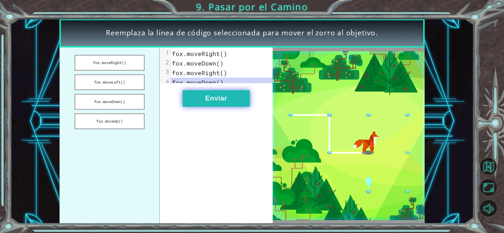
click at [218, 106] on button "Enviar" at bounding box center [216, 98] width 67 height 17
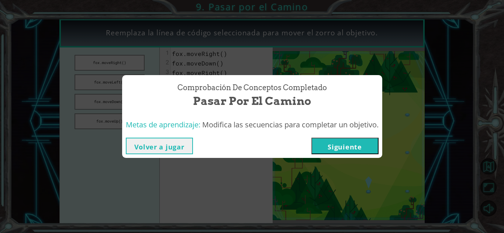
click at [339, 147] on button "Siguiente" at bounding box center [344, 146] width 67 height 17
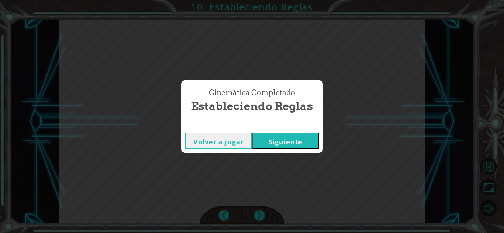
click at [285, 142] on button "Siguiente" at bounding box center [285, 141] width 67 height 17
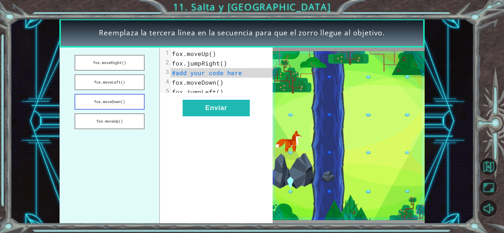
click at [128, 106] on button "fox.moveDown()" at bounding box center [110, 102] width 70 height 16
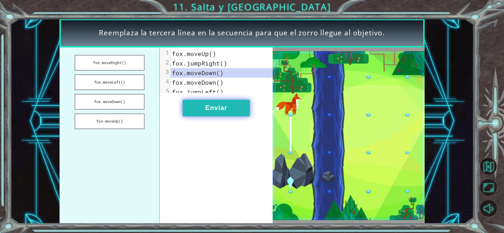
click at [197, 107] on button "Enviar" at bounding box center [216, 108] width 67 height 17
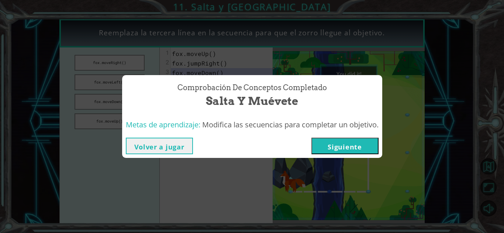
click at [324, 149] on button "Siguiente" at bounding box center [344, 146] width 67 height 17
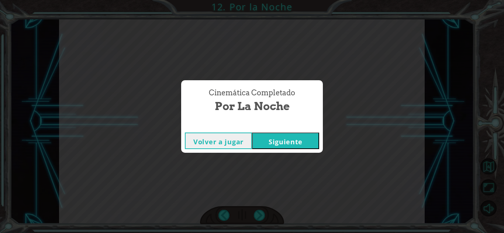
click at [295, 138] on button "Siguiente" at bounding box center [285, 141] width 67 height 17
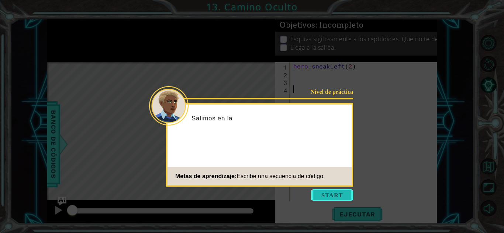
click at [324, 198] on button "Start" at bounding box center [332, 196] width 42 height 12
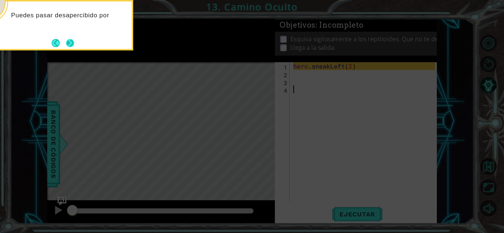
click at [75, 39] on button "Next" at bounding box center [70, 42] width 9 height 9
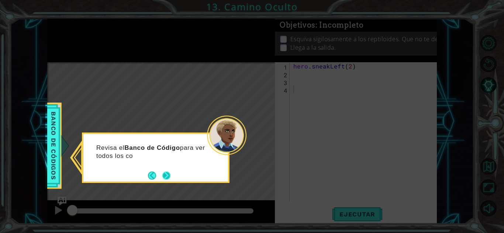
click at [169, 176] on button "Next" at bounding box center [166, 176] width 8 height 8
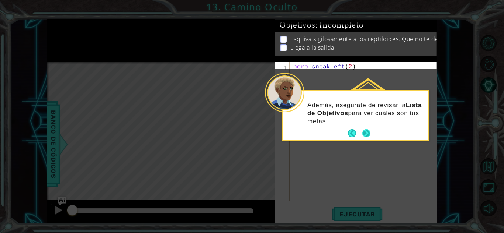
click at [367, 132] on button "Next" at bounding box center [366, 133] width 8 height 8
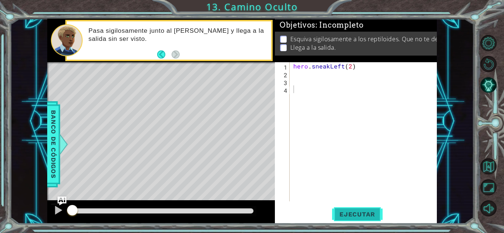
click at [345, 217] on span "Ejecutar" at bounding box center [357, 214] width 51 height 7
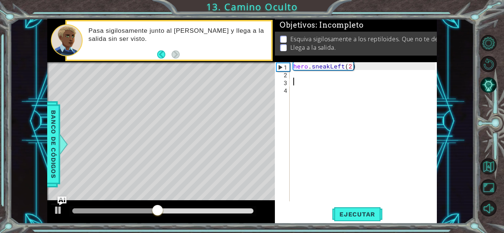
click at [294, 80] on div "hero . sneakLeft ( 2 )" at bounding box center [365, 139] width 147 height 155
click at [295, 77] on div "hero . sneakLeft ( 2 )" at bounding box center [365, 139] width 147 height 155
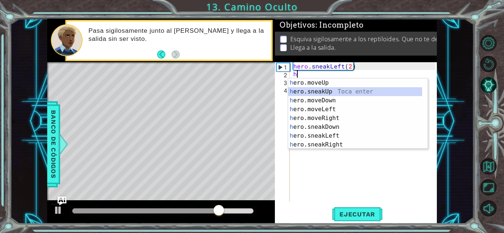
click at [295, 91] on div "h ero.moveUp Toca enter h ero.sneakUp Toca enter h ero.moveDown Toca enter h er…" at bounding box center [355, 123] width 134 height 89
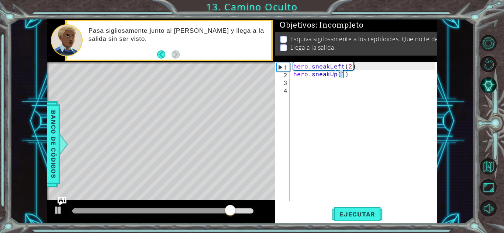
scroll to position [0, 3]
type textarea "hero.sneakUp(2)"
click at [355, 220] on button "Ejecutar" at bounding box center [357, 215] width 51 height 16
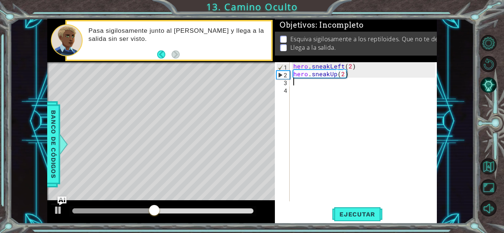
click at [299, 84] on div "hero . sneakLeft ( 2 ) hero . sneakUp ( 2 )" at bounding box center [365, 139] width 147 height 155
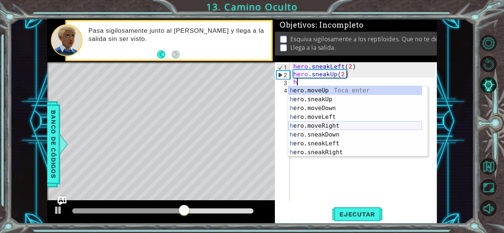
click at [319, 125] on div "h ero.moveUp Toca enter h ero.sneakUp Toca enter h ero.moveDown Toca enter h er…" at bounding box center [355, 130] width 134 height 89
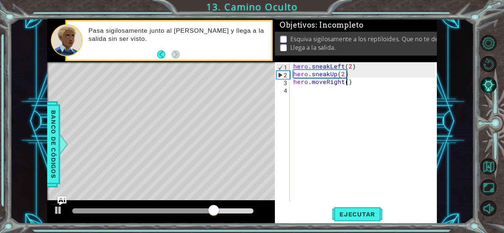
scroll to position [0, 3]
click at [355, 210] on button "Ejecutar" at bounding box center [357, 215] width 51 height 16
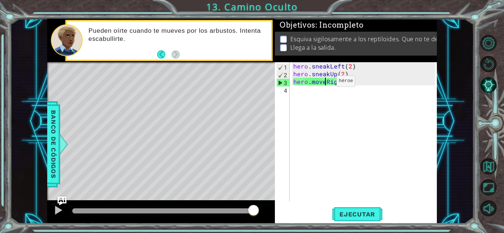
click at [324, 83] on div "hero . sneakLeft ( 2 ) hero . sneakUp ( 2 ) hero . moveRight ( 3 )" at bounding box center [365, 139] width 147 height 155
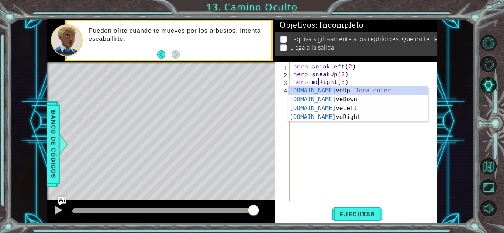
scroll to position [0, 3]
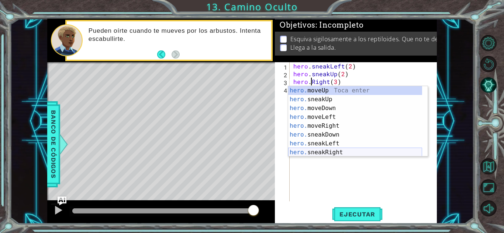
click at [318, 153] on div "hero. moveUp Toca enter hero. sneakUp Toca enter hero. moveDown Toca enter hero…" at bounding box center [355, 130] width 134 height 89
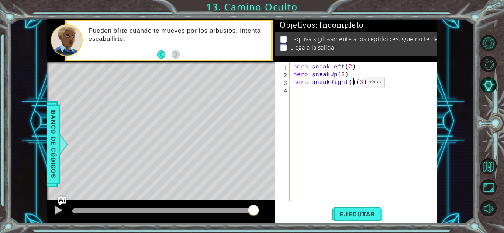
click at [353, 84] on div "hero . sneakLeft ( 2 ) hero . sneakUp ( 2 ) hero . sneakRight ( ) ( 3 )" at bounding box center [365, 139] width 147 height 155
type textarea "hero.sneakRight(3)"
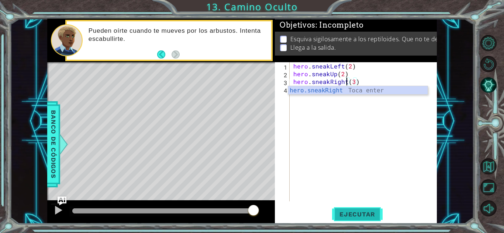
click at [359, 214] on span "Ejecutar" at bounding box center [357, 214] width 51 height 7
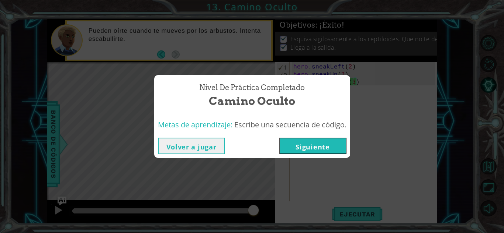
click at [312, 138] on button "Siguiente" at bounding box center [312, 146] width 67 height 17
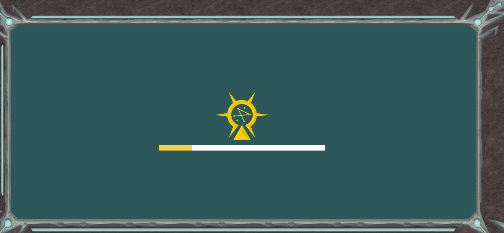
click at [314, 144] on div at bounding box center [242, 121] width 166 height 59
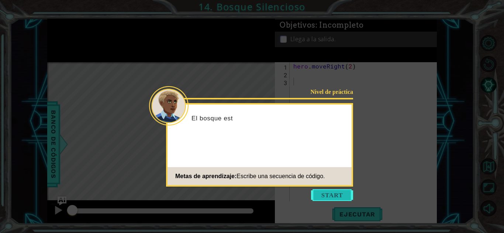
click at [330, 194] on button "Start" at bounding box center [332, 196] width 42 height 12
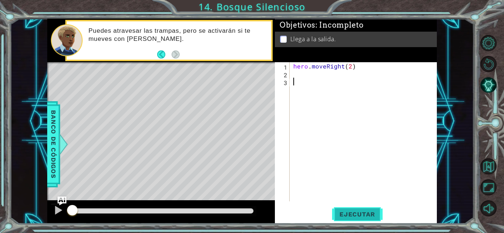
click at [348, 215] on span "Ejecutar" at bounding box center [357, 214] width 51 height 7
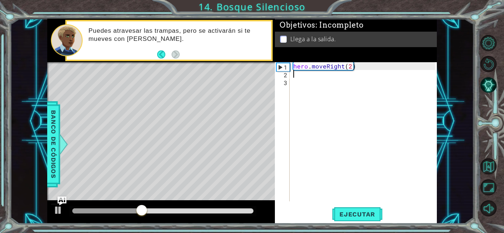
click at [299, 76] on div "hero . moveRight ( 2 )" at bounding box center [365, 139] width 147 height 155
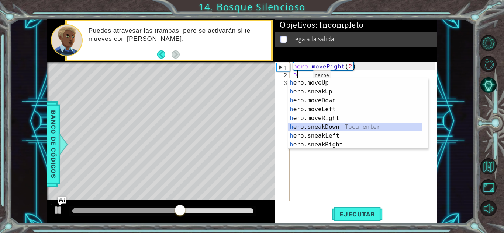
click at [310, 127] on div "h ero.moveUp Toca enter h ero.sneakUp Toca enter h ero.moveDown Toca enter h er…" at bounding box center [355, 123] width 134 height 89
type textarea "hero.sneakDown(1)"
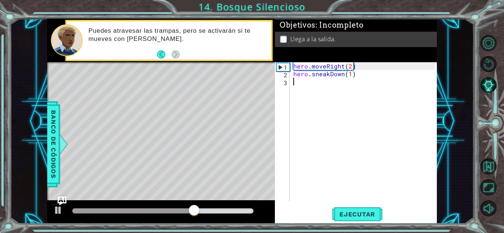
click at [298, 85] on div "hero . moveRight ( 2 ) hero . sneakDown ( 1 )" at bounding box center [365, 139] width 147 height 155
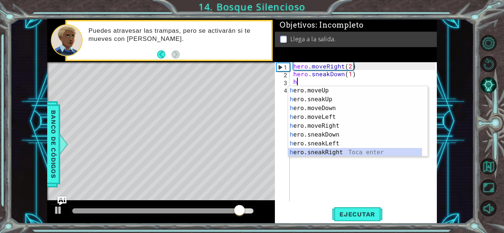
click at [316, 154] on div "h ero.moveUp Toca enter h ero.sneakUp Toca enter h ero.moveDown Toca enter h er…" at bounding box center [355, 130] width 134 height 89
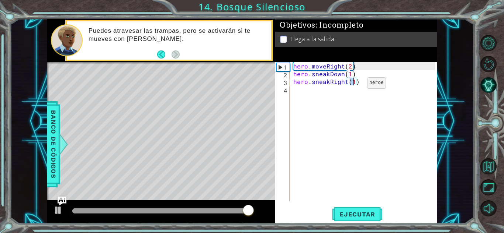
click at [354, 85] on div "hero . moveRight ( 2 ) hero . sneakDown ( 1 ) hero . sneakRight ( 1 )" at bounding box center [363, 131] width 143 height 139
type textarea "hero.sneakRight(2)"
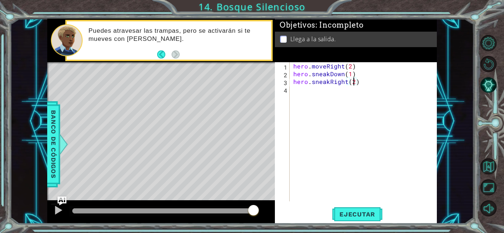
click at [305, 91] on div "hero . moveRight ( 2 ) hero . sneakDown ( 1 ) hero . sneakRight ( 2 )" at bounding box center [365, 139] width 147 height 155
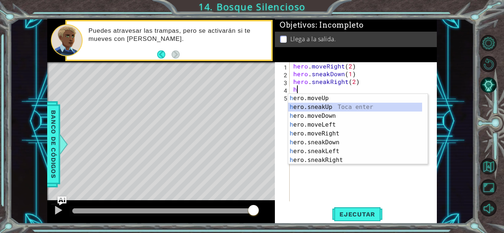
click at [311, 107] on div "h ero.moveUp Toca enter h ero.sneakUp Toca enter h ero.moveDown Toca enter h er…" at bounding box center [355, 138] width 134 height 89
type textarea "hero.sneakUp(1)"
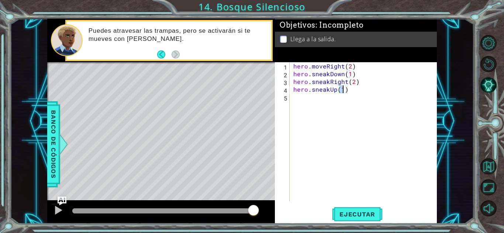
click at [301, 104] on div "hero . moveRight ( 2 ) hero . sneakDown ( 1 ) hero . sneakRight ( 2 ) hero . sn…" at bounding box center [365, 139] width 147 height 155
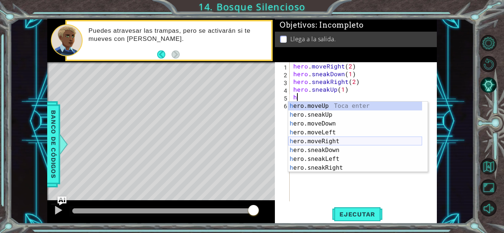
click at [310, 143] on div "h ero.moveUp Toca enter h ero.sneakUp Toca enter h ero.moveDown Toca enter h er…" at bounding box center [355, 146] width 134 height 89
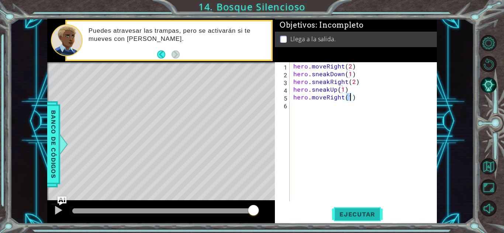
type textarea "hero.moveRight(1)"
click at [349, 218] on button "Ejecutar" at bounding box center [357, 215] width 51 height 16
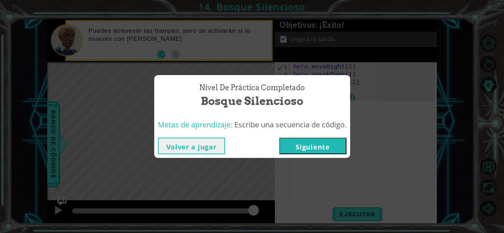
click at [314, 153] on button "Siguiente" at bounding box center [312, 146] width 67 height 17
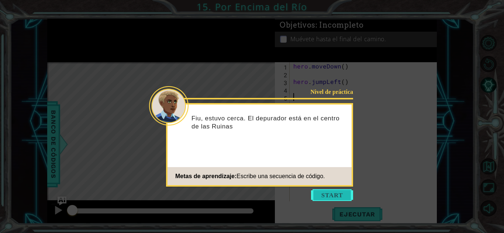
click at [329, 197] on button "Start" at bounding box center [332, 196] width 42 height 12
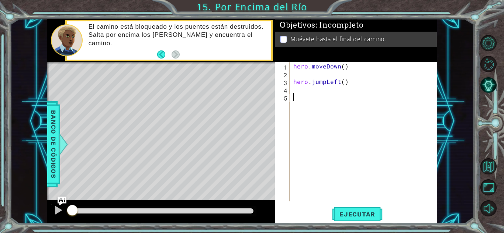
click at [299, 90] on div "hero . moveDown ( ) hero . jumpLeft ( )" at bounding box center [365, 139] width 147 height 155
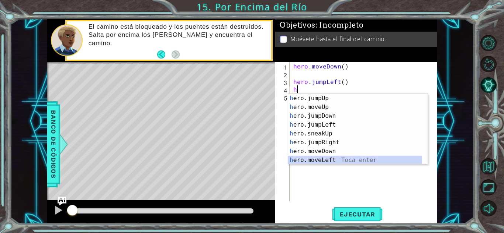
click at [311, 163] on div "h ero.jumpUp Toca enter h ero.moveUp Toca enter h ero.jumpDown Toca enter h ero…" at bounding box center [355, 138] width 134 height 89
type textarea "hero.moveLeft(1)"
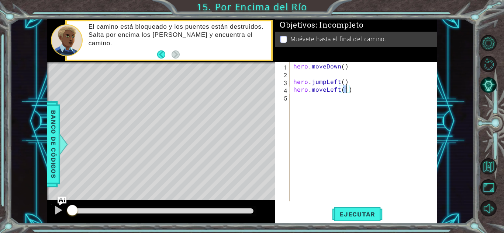
click at [299, 98] on div "hero . moveDown ( ) hero . jumpLeft ( ) hero . moveLeft ( 1 )" at bounding box center [365, 139] width 147 height 155
type textarea "h"
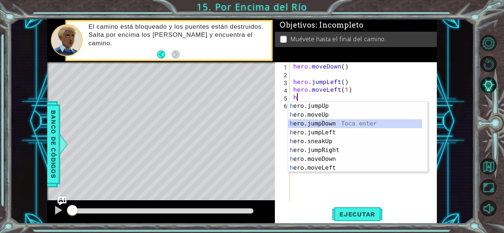
click at [306, 123] on div "h ero.jumpUp Toca enter h ero.moveUp Toca enter h ero.jumpDown Toca enter h ero…" at bounding box center [355, 146] width 134 height 89
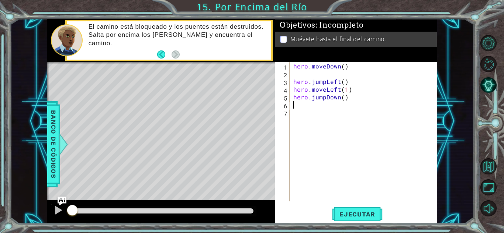
type textarea "h"
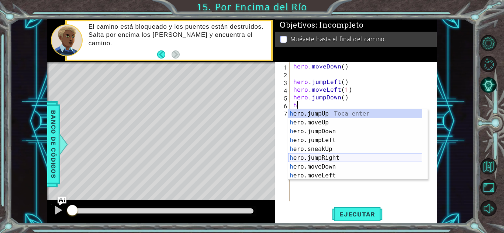
click at [308, 157] on div "h ero.jumpUp Toca enter h ero.moveUp Toca enter h ero.jumpDown Toca enter h ero…" at bounding box center [355, 154] width 134 height 89
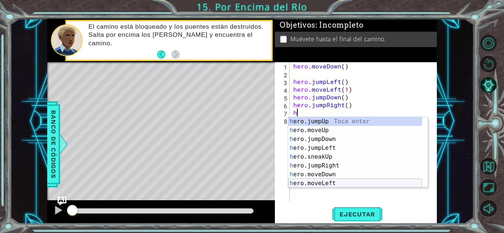
click at [307, 184] on div "h ero.jumpUp Toca enter h ero.moveUp Toca enter h ero.jumpDown Toca enter h ero…" at bounding box center [355, 161] width 134 height 89
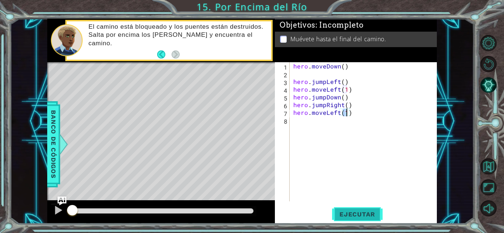
click at [342, 213] on span "Ejecutar" at bounding box center [357, 214] width 51 height 7
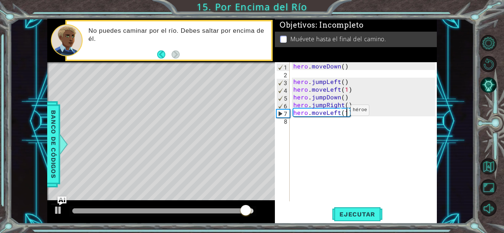
click at [338, 112] on div "hero . moveDown ( ) hero . jumpLeft ( ) hero . moveLeft ( 1 ) hero . jumpDown (…" at bounding box center [365, 139] width 147 height 155
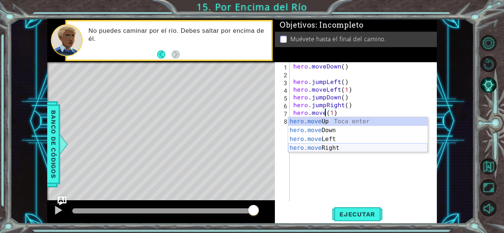
click at [322, 148] on div "hero.move Up Toca enter hero.move Down Toca enter hero.move Left Toca enter her…" at bounding box center [357, 143] width 139 height 53
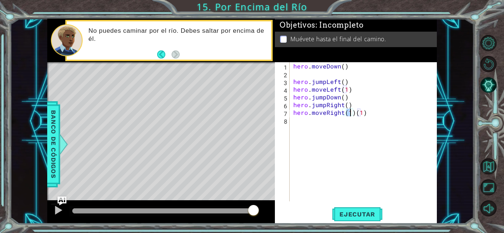
click at [364, 115] on div "hero . moveDown ( ) hero . jumpLeft ( ) hero . moveLeft ( 1 ) hero . jumpDown (…" at bounding box center [365, 139] width 147 height 155
type textarea "hero.moveRight(1)"
click at [360, 213] on span "Ejecutar" at bounding box center [357, 214] width 51 height 7
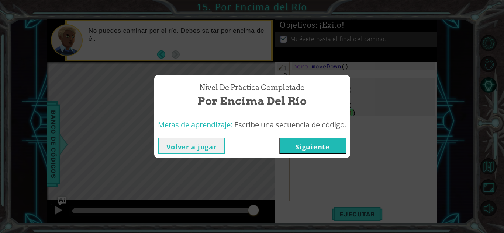
click at [315, 150] on button "Siguiente" at bounding box center [312, 146] width 67 height 17
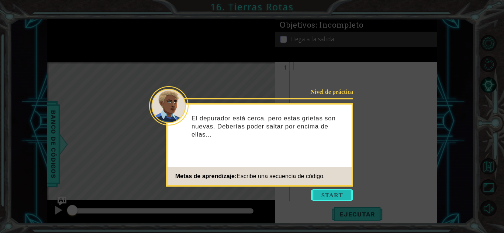
click at [333, 195] on button "Start" at bounding box center [332, 196] width 42 height 12
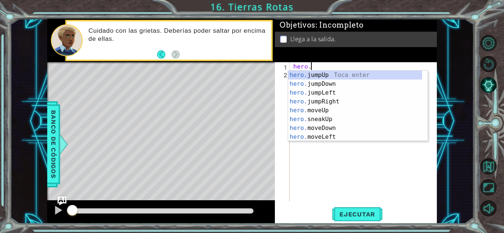
scroll to position [0, 1]
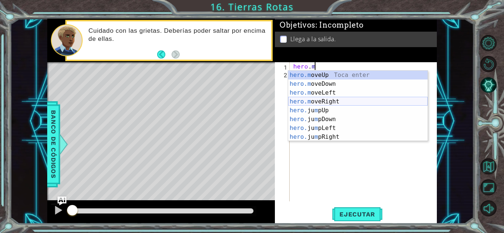
click at [326, 101] on div "hero.m oveUp Toca enter hero.m oveDown Toca enter hero.m oveLeft Toca enter her…" at bounding box center [357, 115] width 139 height 89
type textarea "hero.moveRight(1)"
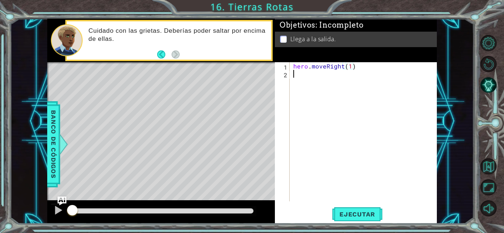
click at [302, 80] on div "hero . moveRight ( 1 )" at bounding box center [365, 139] width 147 height 155
type textarea "h"
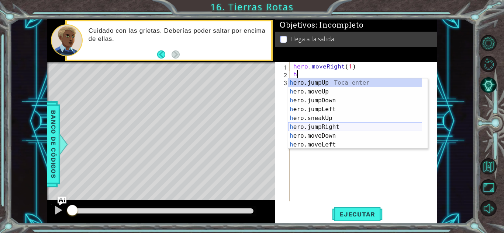
click at [328, 124] on div "h ero.jumpUp Toca enter h ero.moveUp Toca enter h ero.jumpDown Toca enter h ero…" at bounding box center [355, 123] width 134 height 89
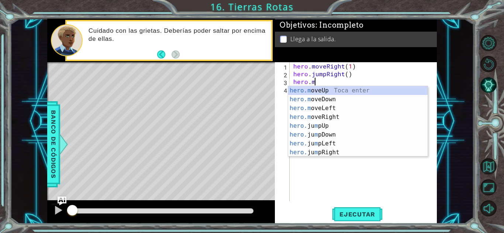
scroll to position [0, 1]
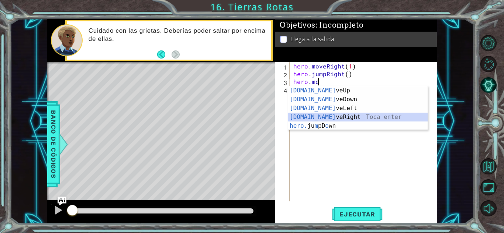
click at [313, 115] on div "[DOMAIN_NAME] veUp Toca enter [DOMAIN_NAME] veDown Toca enter [DOMAIN_NAME] veL…" at bounding box center [357, 117] width 139 height 62
type textarea "hero.moveRight(1)"
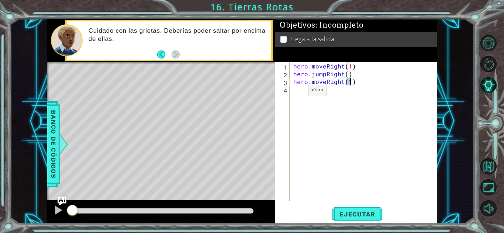
click at [295, 92] on div "hero . moveRight ( 1 ) hero . jumpRight ( ) hero . moveRight ( 1 )" at bounding box center [365, 139] width 147 height 155
type textarea "h"
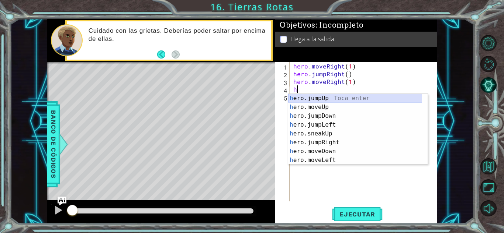
click at [304, 100] on div "h ero.jumpUp Toca enter h ero.moveUp Toca enter h ero.jumpDown Toca enter h ero…" at bounding box center [355, 138] width 134 height 89
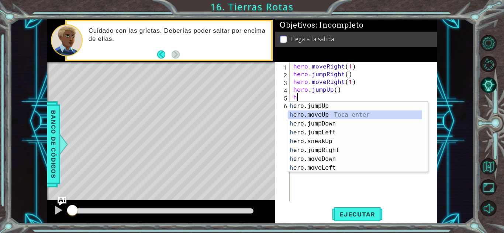
click at [311, 117] on div "h ero.jumpUp Toca enter h ero.moveUp Toca enter h ero.jumpDown Toca enter h ero…" at bounding box center [355, 146] width 134 height 89
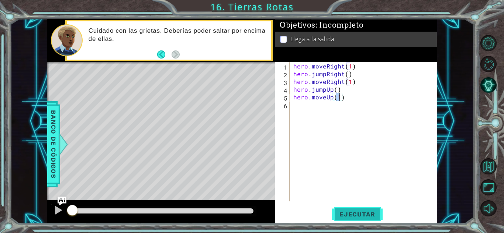
type textarea "hero.moveUp(1)"
click at [354, 212] on span "Ejecutar" at bounding box center [357, 214] width 51 height 7
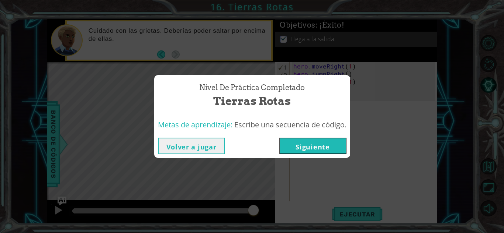
click at [307, 145] on button "Siguiente" at bounding box center [312, 146] width 67 height 17
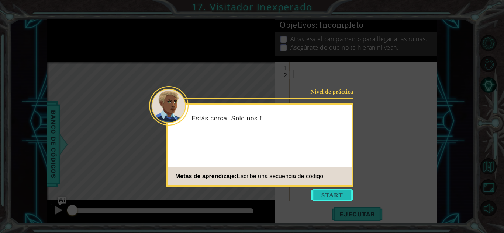
click at [318, 198] on button "Start" at bounding box center [332, 196] width 42 height 12
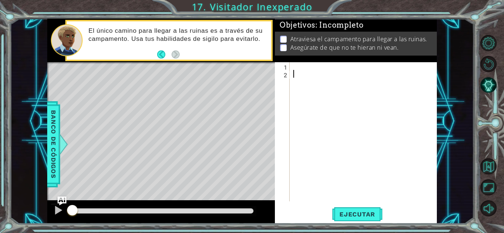
click at [297, 68] on div at bounding box center [365, 139] width 147 height 155
type textarea "h"
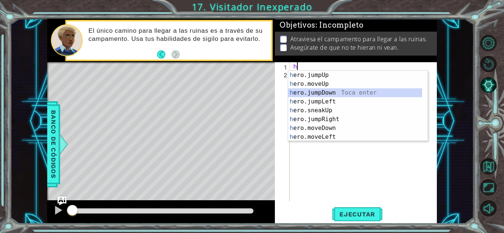
click at [305, 91] on div "h ero.jumpUp Toca enter h ero.moveUp Toca enter h ero.jumpDown Toca enter h ero…" at bounding box center [355, 115] width 134 height 89
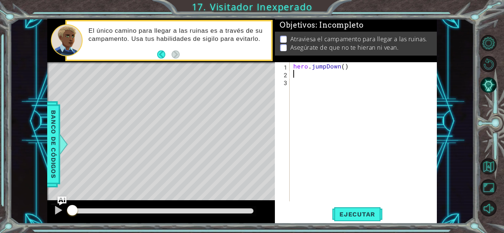
type textarea "h"
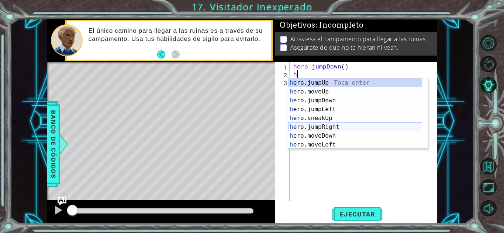
click at [307, 125] on div "h ero.jumpUp Toca enter h ero.moveUp Toca enter h ero.jumpDown Toca enter h ero…" at bounding box center [355, 123] width 134 height 89
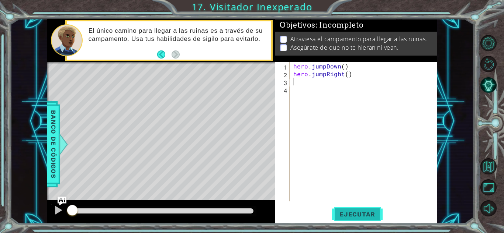
click at [343, 217] on span "Ejecutar" at bounding box center [357, 214] width 51 height 7
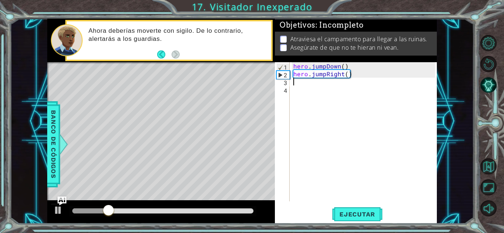
click at [302, 82] on div "hero . jumpDown ( ) hero . jumpRight ( )" at bounding box center [365, 139] width 147 height 155
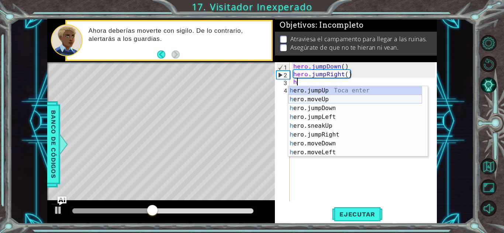
click at [319, 101] on div "h ero.jumpUp Toca enter h ero.moveUp Toca enter h ero.jumpDown Toca enter h ero…" at bounding box center [355, 130] width 134 height 89
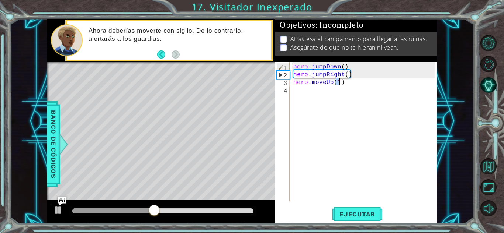
type textarea "hero.moveUp(1)"
click at [306, 92] on div "hero . jumpDown ( ) hero . jumpRight ( ) hero . moveUp ( 1 )" at bounding box center [365, 139] width 147 height 155
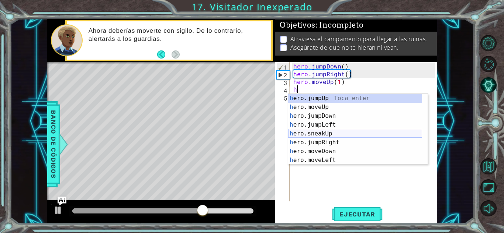
click at [316, 136] on div "h ero.jumpUp Toca enter h ero.moveUp Toca enter h ero.jumpDown Toca enter h ero…" at bounding box center [355, 138] width 134 height 89
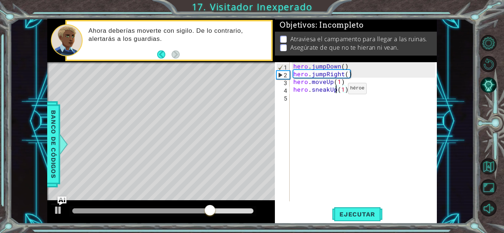
click at [335, 90] on div "hero . jumpDown ( ) hero . jumpRight ( ) hero . moveUp ( 1 ) hero . sneakUp ( 1…" at bounding box center [365, 139] width 147 height 155
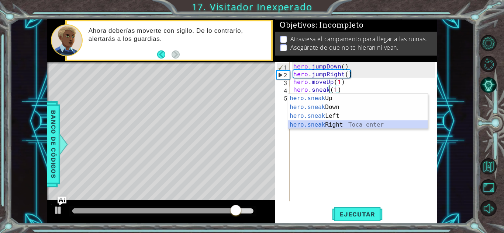
click at [334, 124] on div "hero.sneak Up Toca enter hero.sneak Down Toca enter hero.sneak Left Toca enter …" at bounding box center [357, 120] width 139 height 53
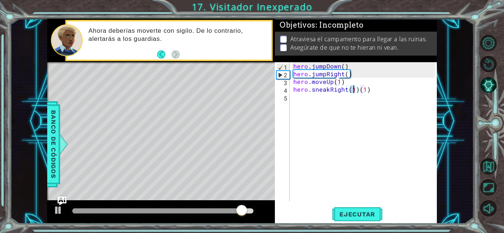
click at [367, 93] on div "hero . jumpDown ( ) hero . jumpRight ( ) hero . moveUp ( 1 ) hero . sneakRight …" at bounding box center [365, 139] width 147 height 155
type textarea "hero.sneakRight(1)"
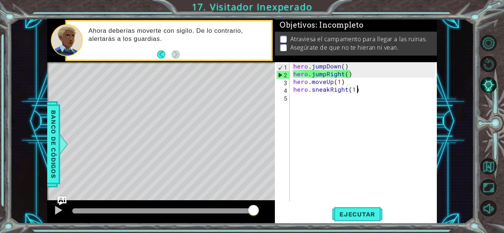
click at [304, 99] on div "hero . jumpDown ( ) hero . jumpRight ( ) hero . moveUp ( 1 ) hero . sneakRight …" at bounding box center [365, 139] width 147 height 155
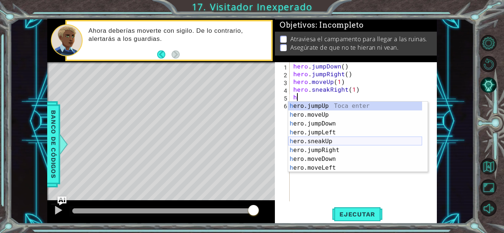
click at [312, 141] on div "h ero.jumpUp Toca enter h ero.moveUp Toca enter h ero.jumpDown Toca enter h ero…" at bounding box center [355, 146] width 134 height 89
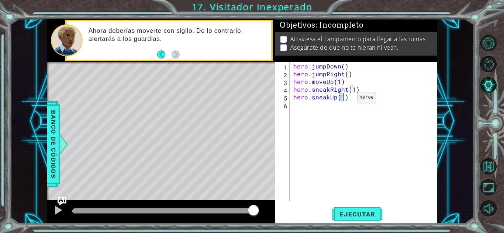
click at [344, 100] on div "hero . jumpDown ( ) hero . jumpRight ( ) hero . moveUp ( 1 ) hero . sneakRight …" at bounding box center [363, 131] width 143 height 139
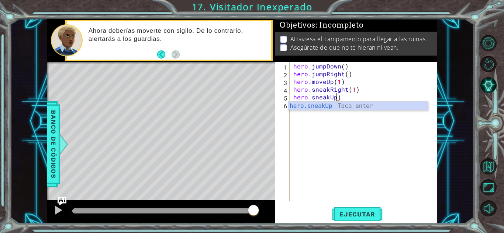
click at [338, 94] on div "hero . jumpDown ( ) hero . jumpRight ( ) hero . moveUp ( 1 ) hero . sneakRight …" at bounding box center [365, 139] width 147 height 155
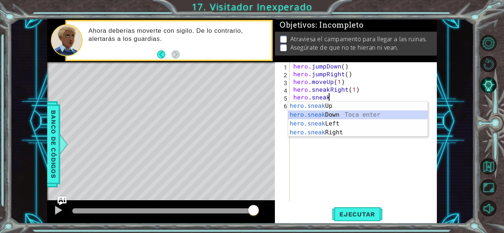
click at [328, 113] on div "hero.sneak Up Toca enter hero.sneak Down Toca enter hero.sneak Left Toca enter …" at bounding box center [357, 128] width 139 height 53
type textarea "hero.sneakDown(1)"
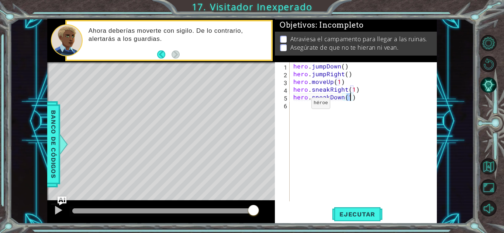
click at [298, 107] on div "hero . jumpDown ( ) hero . jumpRight ( ) hero . moveUp ( 1 ) hero . sneakRight …" at bounding box center [365, 139] width 147 height 155
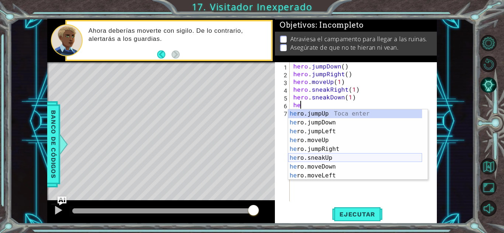
click at [310, 159] on div "he ro.jumpUp Toca enter he ro.jumpDown Toca enter he ro.jumpLeft Toca enter he …" at bounding box center [355, 154] width 134 height 89
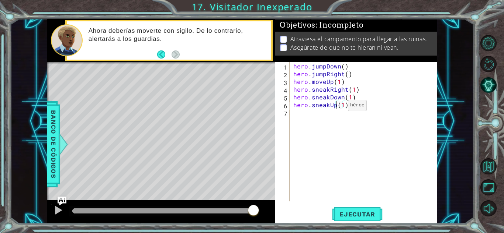
click at [335, 107] on div "hero . jumpDown ( ) hero . jumpRight ( ) hero . moveUp ( 1 ) hero . sneakRight …" at bounding box center [365, 139] width 147 height 155
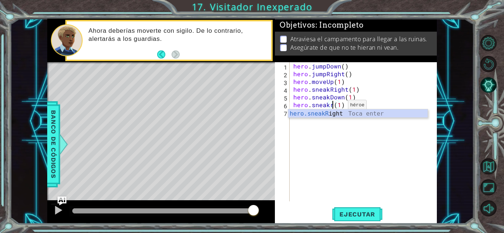
scroll to position [0, 2]
click at [335, 113] on div "hero.sneakR ight Toca enter" at bounding box center [357, 123] width 139 height 27
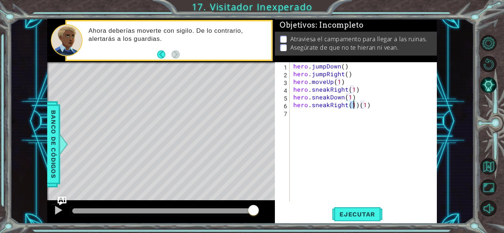
click at [368, 106] on div "hero . jumpDown ( ) hero . jumpRight ( ) hero . moveUp ( 1 ) hero . sneakRight …" at bounding box center [365, 139] width 147 height 155
click at [353, 108] on div "hero . jumpDown ( ) hero . jumpRight ( ) hero . moveUp ( 1 ) hero . sneakRight …" at bounding box center [365, 139] width 147 height 155
type textarea "hero.sneakRight(2)"
click at [319, 115] on div "hero . jumpDown ( ) hero . jumpRight ( ) hero . moveUp ( 1 ) hero . sneakRight …" at bounding box center [365, 139] width 147 height 155
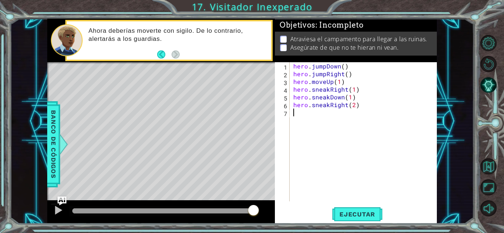
scroll to position [0, 0]
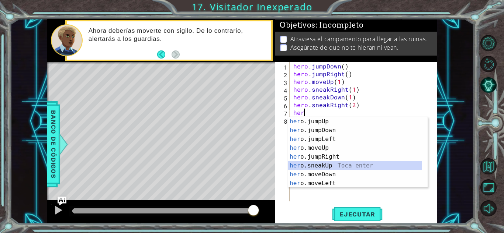
click at [324, 163] on div "her o.jumpUp Toca enter her o.jumpDown Toca enter her o.jumpLeft Toca enter her…" at bounding box center [355, 161] width 134 height 89
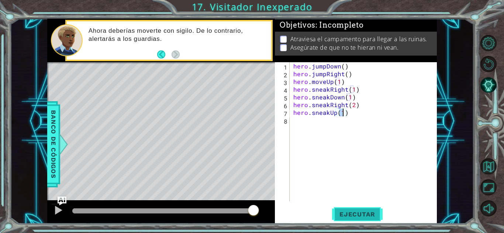
type textarea "hero.sneakUp(1)"
click at [351, 215] on span "Ejecutar" at bounding box center [357, 214] width 51 height 7
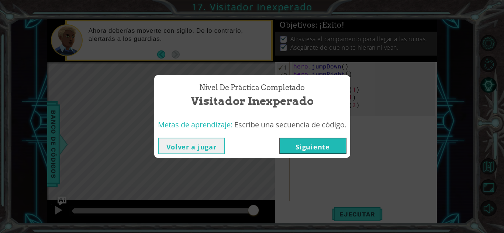
click at [314, 147] on button "Siguiente" at bounding box center [312, 146] width 67 height 17
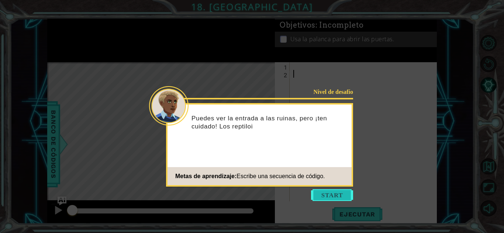
click at [329, 193] on button "Start" at bounding box center [332, 196] width 42 height 12
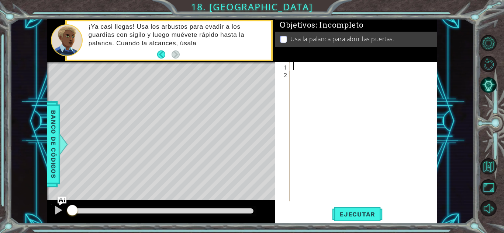
click at [298, 69] on div at bounding box center [365, 139] width 147 height 155
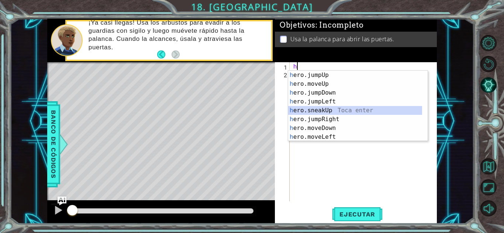
click at [311, 112] on div "h ero.jumpUp Toca enter h ero.moveUp Toca enter h ero.jumpDown Toca enter h ero…" at bounding box center [355, 115] width 134 height 89
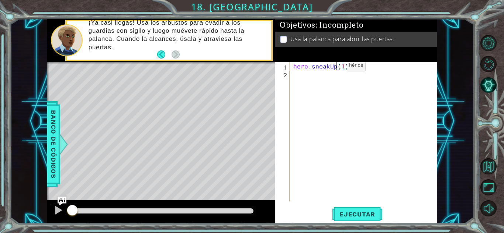
click at [334, 67] on div "hero . sneakUp ( 1 )" at bounding box center [365, 139] width 147 height 155
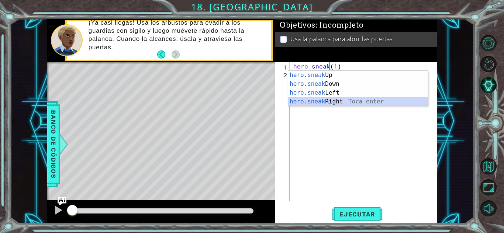
click at [328, 101] on div "hero.sneak Up Toca enter hero.sneak Down Toca enter hero.sneak Left Toca enter …" at bounding box center [357, 97] width 139 height 53
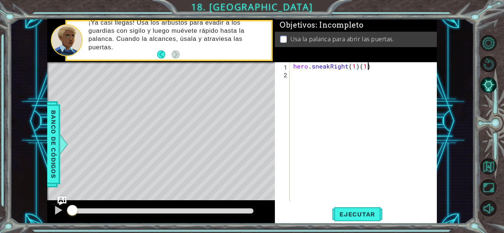
click at [370, 69] on div "hero . sneakRight ( 1 ) ( 1 )" at bounding box center [365, 139] width 147 height 155
type textarea "hero.sneakRight(1)"
click at [303, 74] on div "hero . sneakRight ( 1 )" at bounding box center [365, 139] width 147 height 155
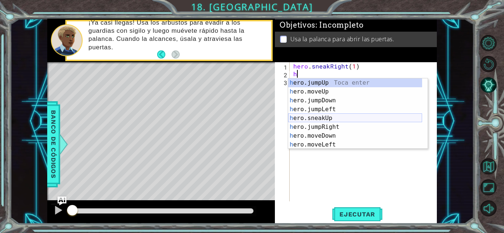
click at [307, 120] on div "h ero.jumpUp Toca enter h ero.moveUp Toca enter h ero.jumpDown Toca enter h ero…" at bounding box center [355, 123] width 134 height 89
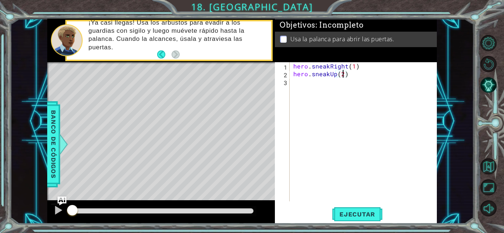
scroll to position [0, 3]
drag, startPoint x: 358, startPoint y: 67, endPoint x: 291, endPoint y: 66, distance: 66.8
click at [291, 66] on div "hero.sneakUp(2) 1 2 3 hero . sneakRight ( 1 ) hero . sneakUp ( 2 ) הההההההההההה…" at bounding box center [355, 131] width 160 height 139
type textarea "hero.sneakRight(1)"
click at [296, 82] on div "hero . sneakRight ( 1 ) hero . sneakUp ( 2 )" at bounding box center [365, 139] width 147 height 155
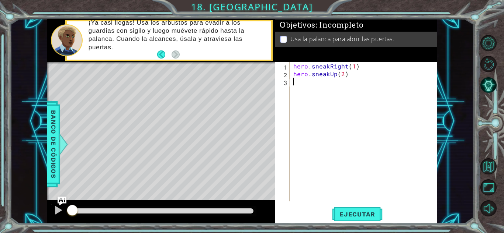
scroll to position [0, 0]
paste textarea "hero.sneakRight(1)"
type textarea "hero.sneakRight(1)"
click at [295, 91] on div "hero . sneakRight ( 1 ) hero . sneakUp ( 2 ) hero . sneakRight ( 1 )" at bounding box center [365, 139] width 147 height 155
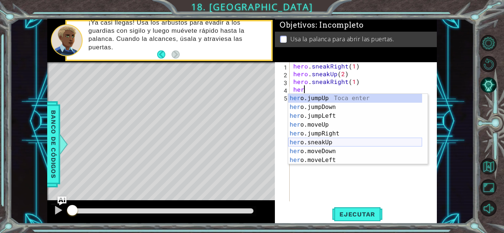
click at [305, 140] on div "her o.jumpUp Toca enter her o.jumpDown Toca enter her o.jumpLeft Toca enter her…" at bounding box center [355, 138] width 134 height 89
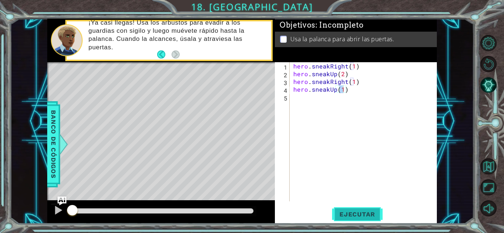
click at [343, 210] on button "Ejecutar" at bounding box center [357, 215] width 51 height 16
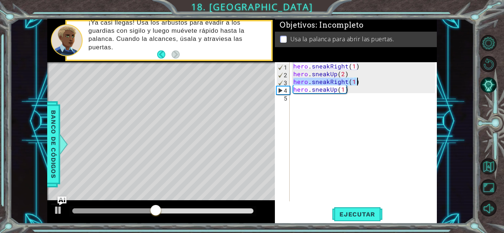
drag, startPoint x: 292, startPoint y: 83, endPoint x: 360, endPoint y: 86, distance: 67.2
click at [360, 86] on div "hero . sneakRight ( 1 ) hero . sneakUp ( 2 ) hero . sneakRight ( 1 ) hero . sne…" at bounding box center [365, 139] width 147 height 155
type textarea "hero.sneakRight(1)"
click at [306, 101] on div "hero . sneakRight ( 1 ) hero . sneakUp ( 2 ) hero . sneakRight ( 1 ) hero . sne…" at bounding box center [365, 139] width 147 height 155
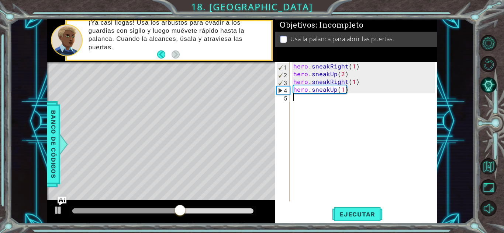
paste textarea "hero.sneakRight(1)"
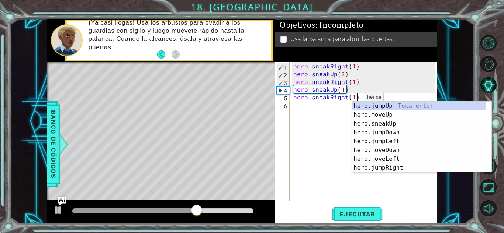
click at [354, 99] on div "hero . sneakRight ( 1 ) hero . sneakUp ( 2 ) hero . sneakRight ( 1 ) hero . sne…" at bounding box center [365, 139] width 147 height 155
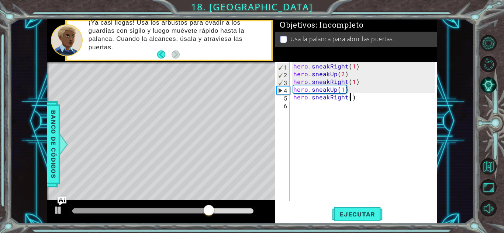
type textarea "hero.sneakRight(2)"
click at [297, 107] on div "hero . sneakRight ( 1 ) hero . sneakUp ( 2 ) hero . sneakRight ( 1 ) hero . sne…" at bounding box center [365, 139] width 147 height 155
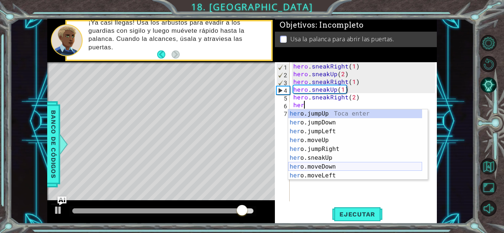
click at [319, 166] on div "her o.jumpUp Toca enter her o.jumpDown Toca enter her o.jumpLeft Toca enter her…" at bounding box center [355, 154] width 134 height 89
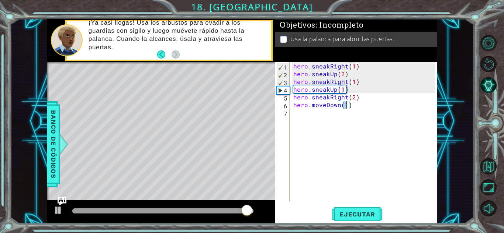
click at [302, 115] on div "hero . sneakRight ( 1 ) hero . sneakUp ( 2 ) hero . sneakRight ( 1 ) hero . sne…" at bounding box center [365, 139] width 147 height 155
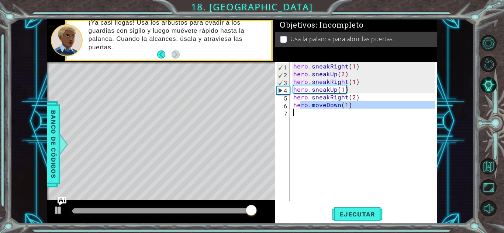
type textarea "hero.moveDown(1)"
click at [302, 115] on div "hero . sneakRight ( 1 ) hero . sneakUp ( 2 ) hero . sneakRight ( 1 ) hero . sne…" at bounding box center [363, 131] width 143 height 139
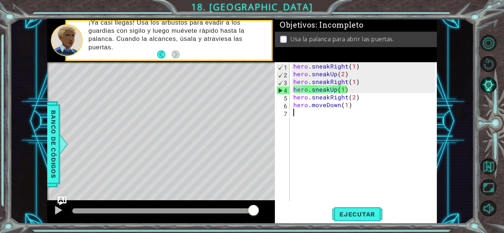
type textarea "h"
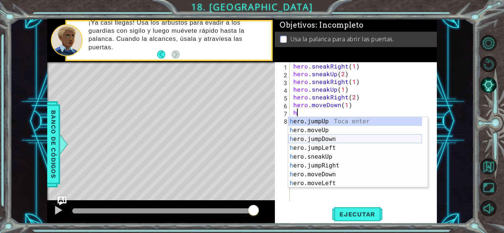
click at [311, 141] on div "h ero.jumpUp Toca enter h ero.moveUp Toca enter h ero.jumpDown Toca enter h ero…" at bounding box center [355, 161] width 134 height 89
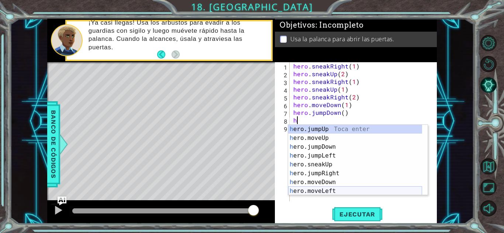
click at [315, 192] on div "h ero.jumpUp Toca enter h ero.moveUp Toca enter h ero.jumpDown Toca enter h ero…" at bounding box center [355, 169] width 134 height 89
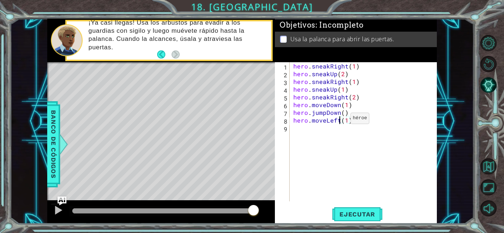
click at [338, 120] on div "hero . sneakRight ( 1 ) hero . sneakUp ( 2 ) hero . sneakRight ( 1 ) hero . sne…" at bounding box center [365, 139] width 147 height 155
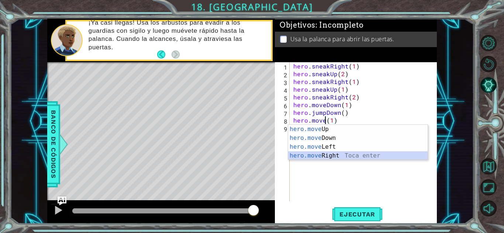
click at [326, 155] on div "hero.move Up Toca enter hero.move Down Toca enter hero.move Left Toca enter her…" at bounding box center [357, 151] width 139 height 53
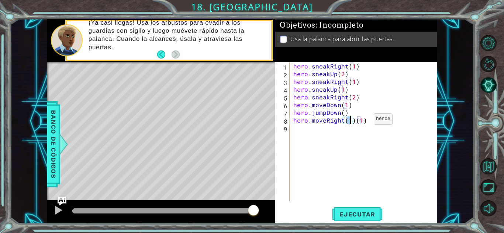
click at [361, 121] on div "hero . sneakRight ( 1 ) hero . sneakUp ( 2 ) hero . sneakRight ( 1 ) hero . sne…" at bounding box center [365, 139] width 147 height 155
click at [353, 124] on div "hero . sneakRight ( 1 ) hero . sneakUp ( 2 ) hero . sneakRight ( 1 ) hero . sne…" at bounding box center [365, 139] width 147 height 155
click at [348, 121] on div "hero . sneakRight ( 1 ) hero . sneakUp ( 2 ) hero . sneakRight ( 1 ) hero . sne…" at bounding box center [365, 139] width 147 height 155
click at [349, 124] on div "hero . sneakRight ( 1 ) hero . sneakUp ( 2 ) hero . sneakRight ( 1 ) hero . sne…" at bounding box center [365, 139] width 147 height 155
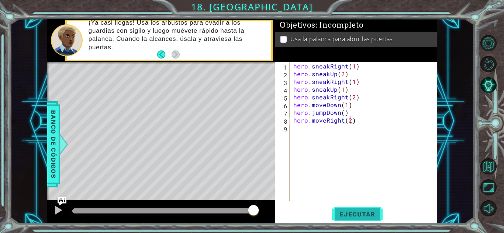
click at [351, 209] on button "Ejecutar" at bounding box center [357, 215] width 51 height 16
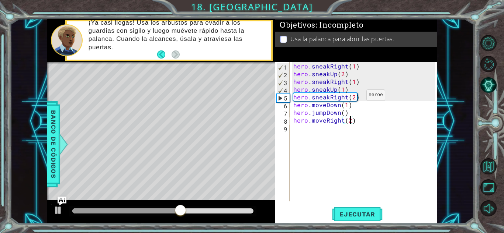
click at [354, 97] on div "hero . sneakRight ( 1 ) hero . sneakUp ( 2 ) hero . sneakRight ( 1 ) hero . sne…" at bounding box center [365, 139] width 147 height 155
click at [349, 106] on div "hero . sneakRight ( 1 ) hero . sneakUp ( 2 ) hero . sneakRight ( 1 ) hero . sne…" at bounding box center [365, 139] width 147 height 155
type textarea "hero.moveDown(1)"
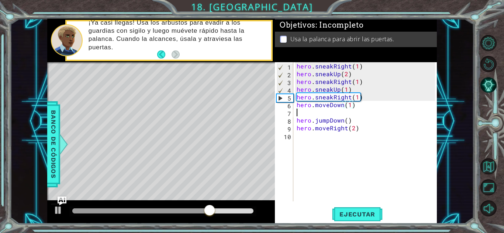
scroll to position [0, 0]
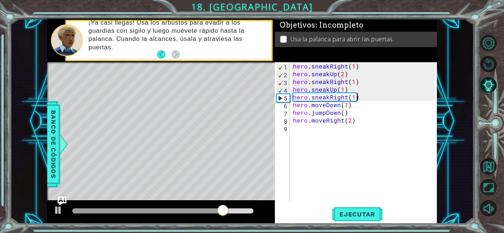
click at [359, 100] on div "hero . sneakRight ( 1 ) hero . sneakUp ( 2 ) hero . sneakRight ( 1 ) hero . sne…" at bounding box center [364, 139] width 147 height 155
type textarea "hero.sneakRight(1)"
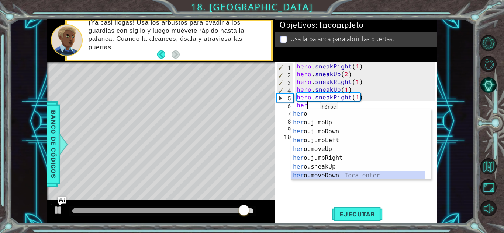
click at [323, 173] on div "her o Toca enter her o.jumpUp Toca enter her o.jumpDown Toca enter her o.jumpLe…" at bounding box center [358, 154] width 134 height 89
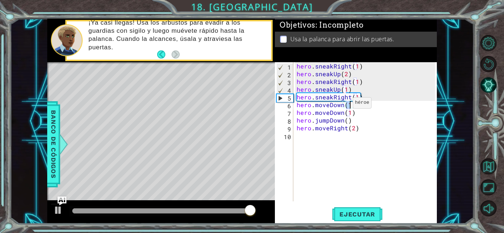
click at [343, 105] on div "hero . sneakRight ( 1 ) hero . sneakUp ( 2 ) hero . sneakRight ( 1 ) hero . sne…" at bounding box center [366, 139] width 143 height 155
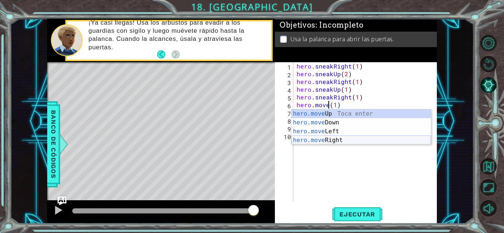
click at [336, 138] on div "hero.move Up Toca enter hero.move Down Toca enter hero.move Left Toca enter her…" at bounding box center [360, 136] width 139 height 53
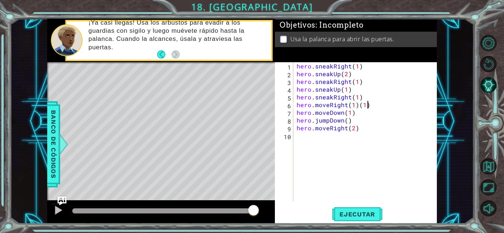
click at [368, 107] on div "hero . sneakRight ( 1 ) hero . sneakUp ( 2 ) hero . sneakRight ( 1 ) hero . sne…" at bounding box center [366, 139] width 143 height 155
type textarea "hero.moveRight(1)"
click at [366, 218] on button "Ejecutar" at bounding box center [357, 215] width 51 height 16
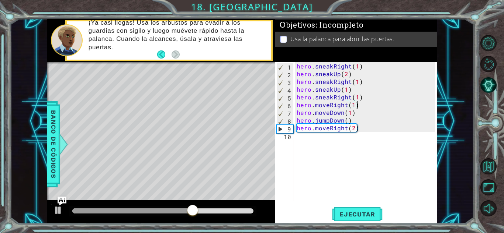
click at [306, 139] on div "hero . sneakRight ( 1 ) hero . sneakUp ( 2 ) hero . sneakRight ( 1 ) hero . sne…" at bounding box center [366, 139] width 143 height 155
type textarea "h"
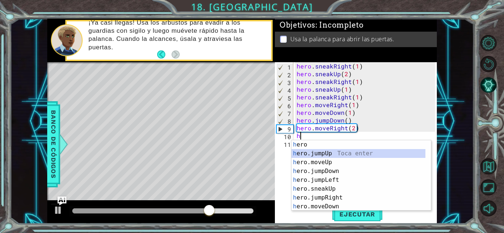
click at [308, 152] on div "h ero Toca enter h ero.jumpUp Toca enter h ero.moveUp Toca enter h ero.jumpDown…" at bounding box center [358, 185] width 134 height 89
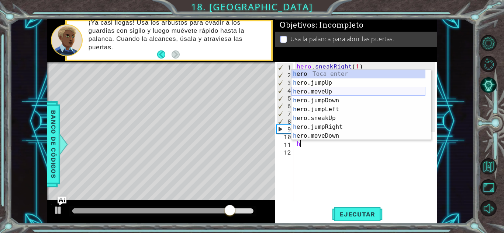
click at [314, 91] on div "h ero Toca enter h ero.jumpUp Toca enter h ero.moveUp Toca enter h ero.jumpDown…" at bounding box center [358, 114] width 134 height 89
type textarea "hero.moveUp(1)"
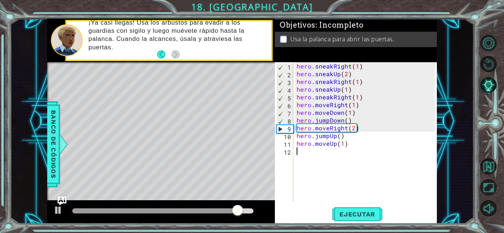
click at [306, 158] on div "hero . sneakRight ( 1 ) hero . sneakUp ( 2 ) hero . sneakRight ( 1 ) hero . sne…" at bounding box center [366, 139] width 143 height 155
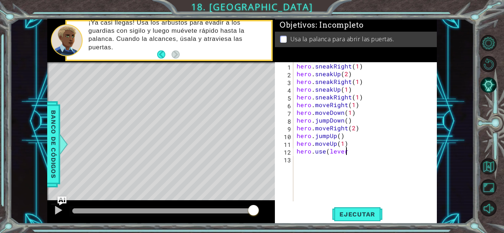
scroll to position [0, 3]
click at [359, 219] on button "Ejecutar" at bounding box center [357, 215] width 51 height 16
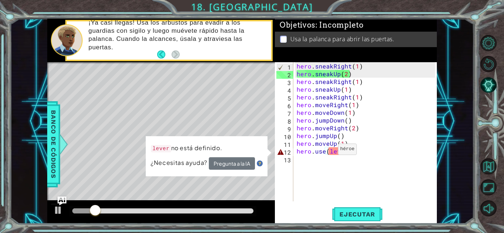
click at [328, 152] on div "hero . sneakRight ( 1 ) hero . sneakUp ( 2 ) hero . sneakRight ( 1 ) hero . sne…" at bounding box center [366, 139] width 143 height 155
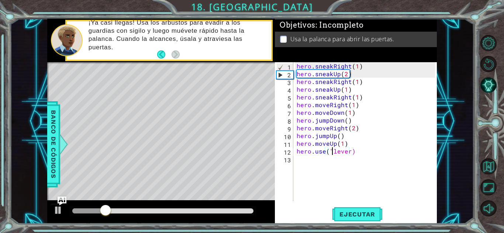
scroll to position [0, 2]
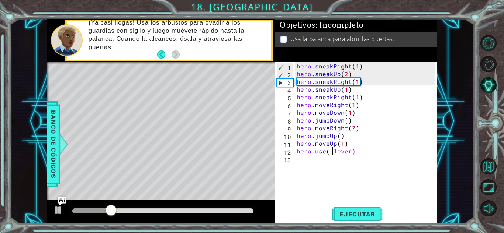
click at [349, 154] on div "hero . sneakRight ( 1 ) hero . sneakUp ( 2 ) hero . sneakRight ( 1 ) hero . sne…" at bounding box center [366, 139] width 143 height 155
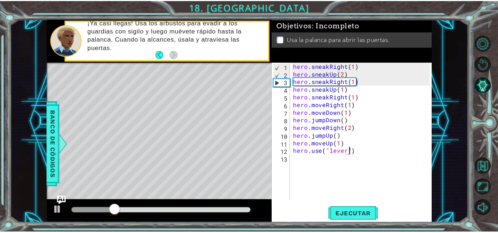
scroll to position [0, 3]
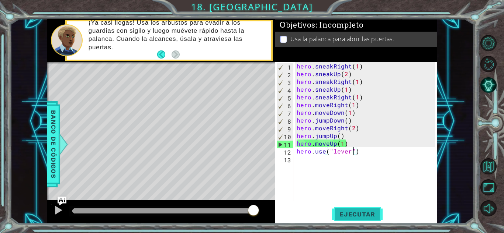
type textarea "hero.use("lever")"
click at [350, 211] on span "Ejecutar" at bounding box center [357, 214] width 51 height 7
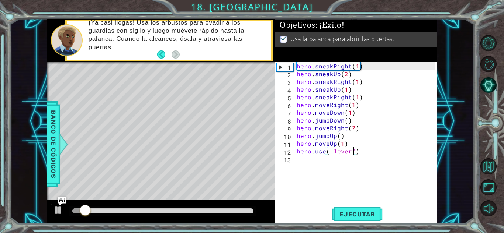
click at [212, 213] on div at bounding box center [162, 211] width 181 height 5
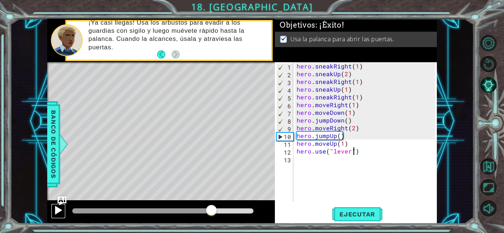
click at [62, 209] on div at bounding box center [58, 211] width 10 height 10
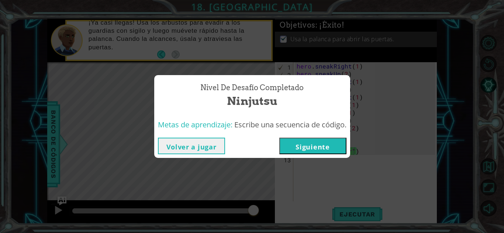
click at [312, 152] on button "Siguiente" at bounding box center [312, 146] width 67 height 17
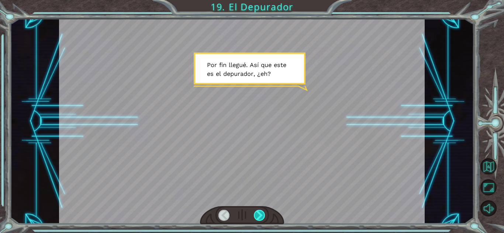
click at [259, 216] on div at bounding box center [259, 215] width 11 height 11
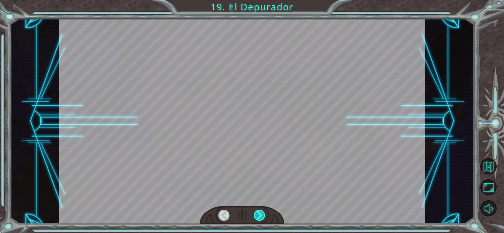
click at [259, 216] on div at bounding box center [259, 215] width 11 height 11
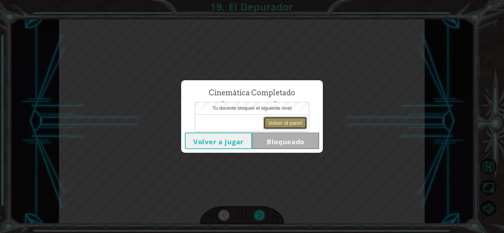
click at [281, 126] on button "Volver al panel" at bounding box center [285, 123] width 44 height 13
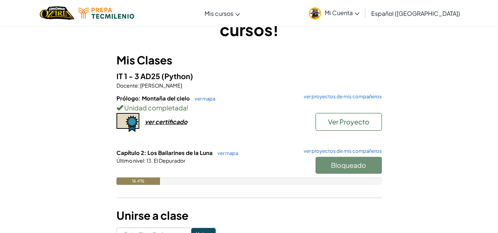
scroll to position [41, 0]
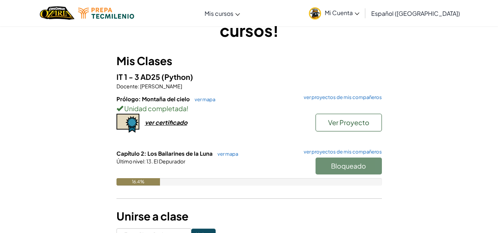
click at [360, 15] on span "Mi Cuenta" at bounding box center [342, 13] width 35 height 8
